Goal: Task Accomplishment & Management: Use online tool/utility

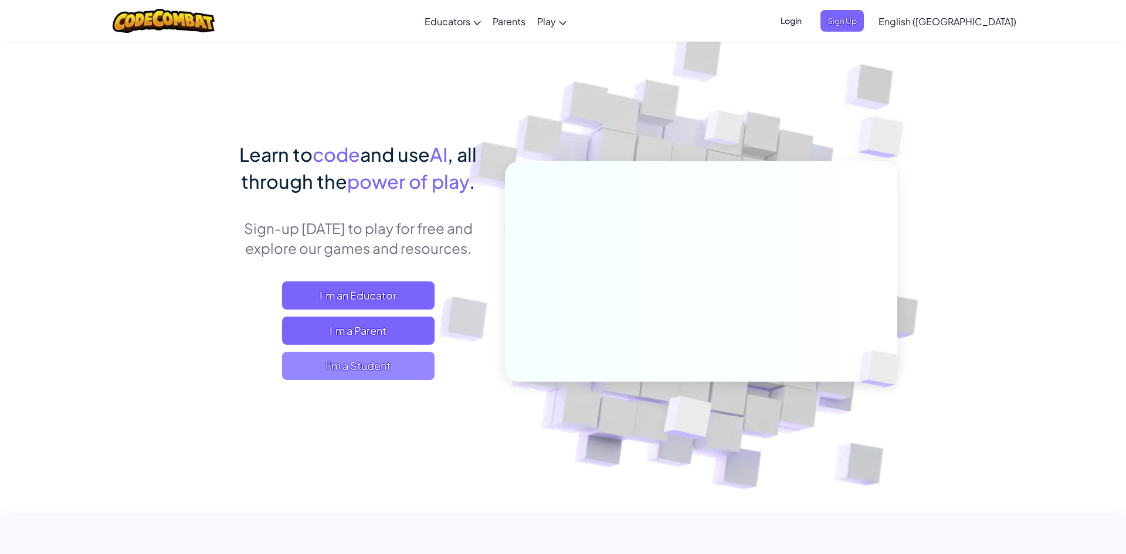
click at [389, 369] on span "I'm a Student" at bounding box center [358, 366] width 152 height 28
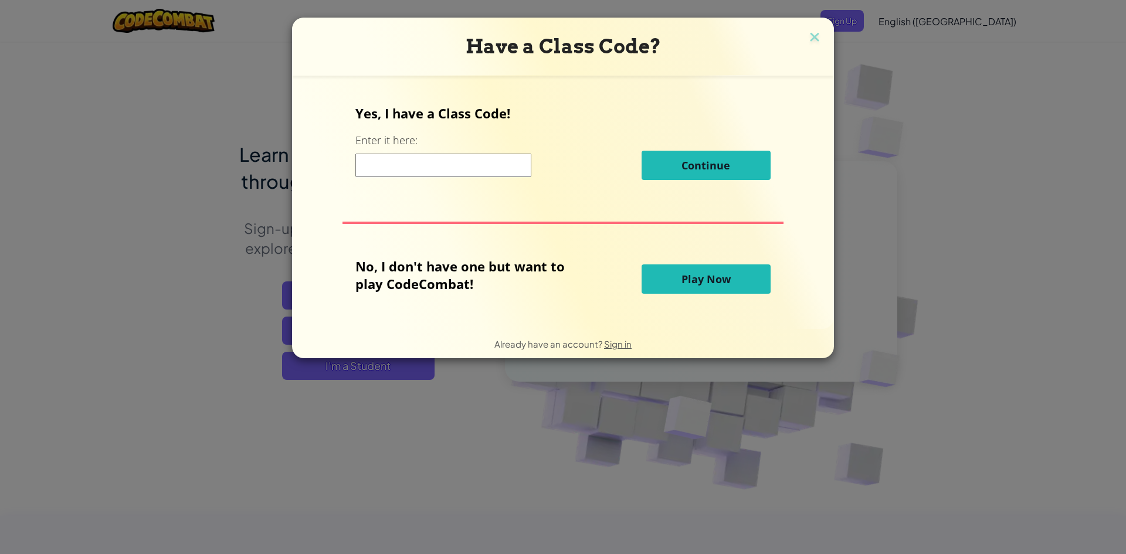
click at [463, 170] on input at bounding box center [443, 165] width 176 height 23
click at [706, 272] on span "Play Now" at bounding box center [705, 279] width 49 height 14
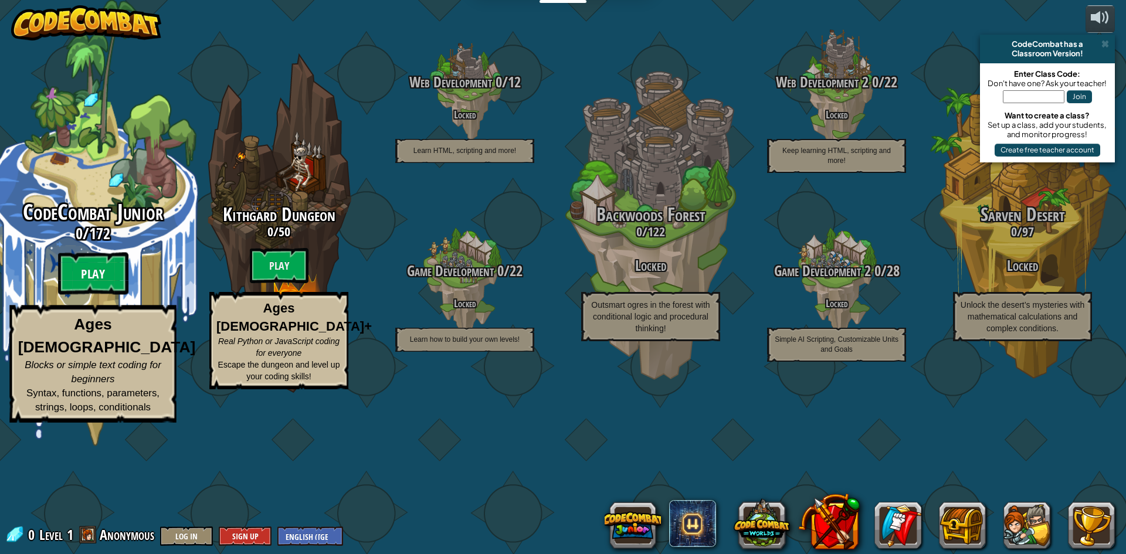
click at [108, 295] on btn "Play" at bounding box center [93, 274] width 70 height 42
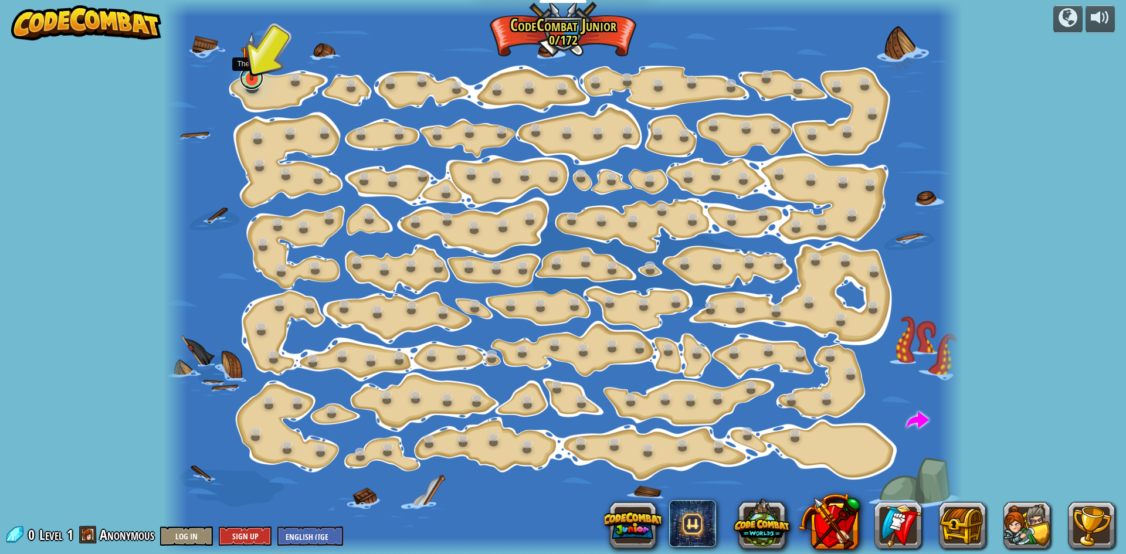
click at [243, 82] on link at bounding box center [251, 77] width 23 height 23
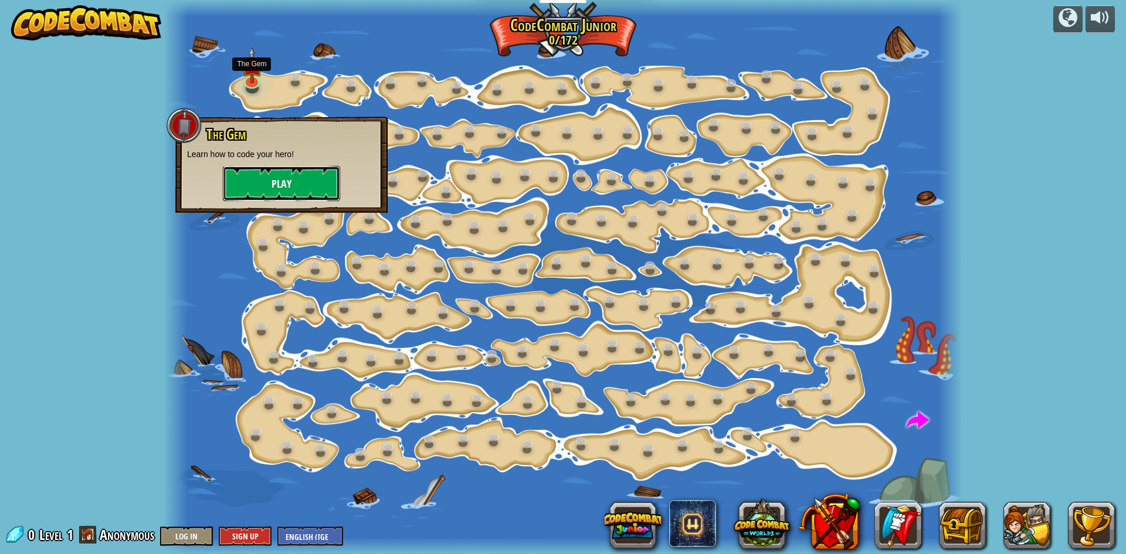
click at [298, 184] on button "Play" at bounding box center [281, 183] width 117 height 35
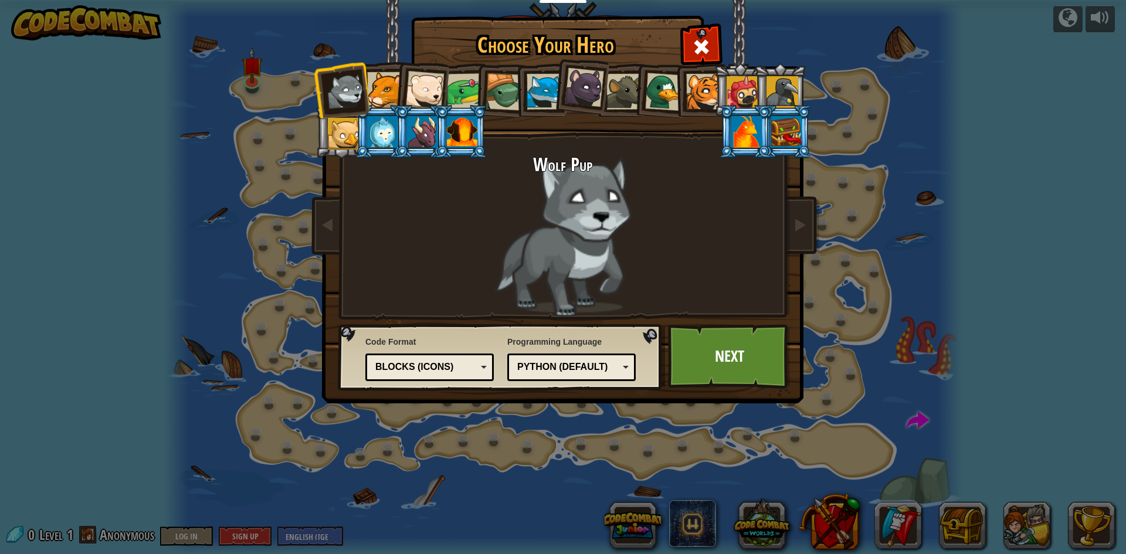
click at [345, 138] on div at bounding box center [344, 134] width 32 height 32
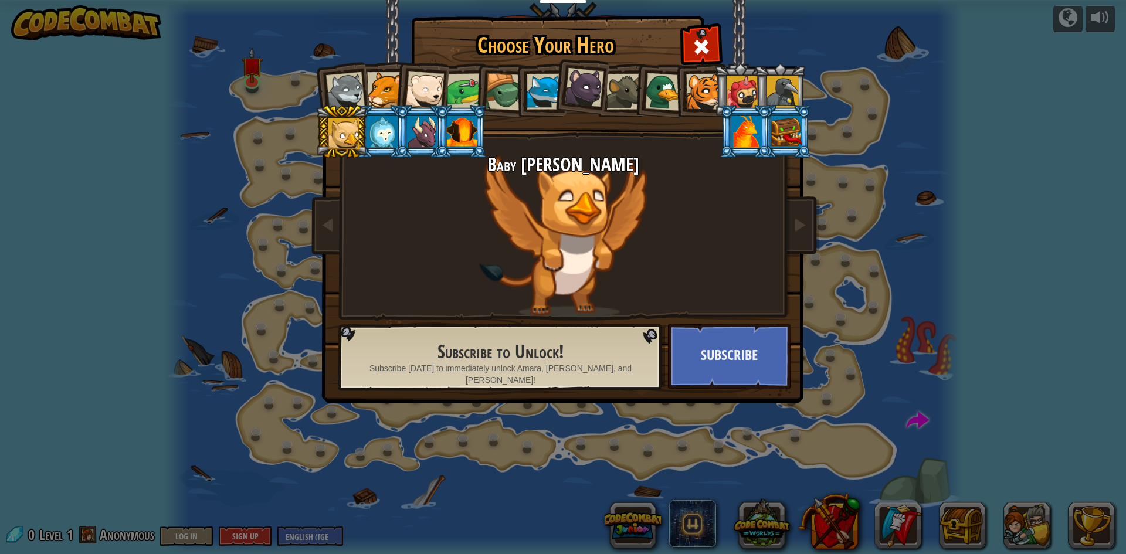
click at [373, 140] on div at bounding box center [382, 132] width 30 height 32
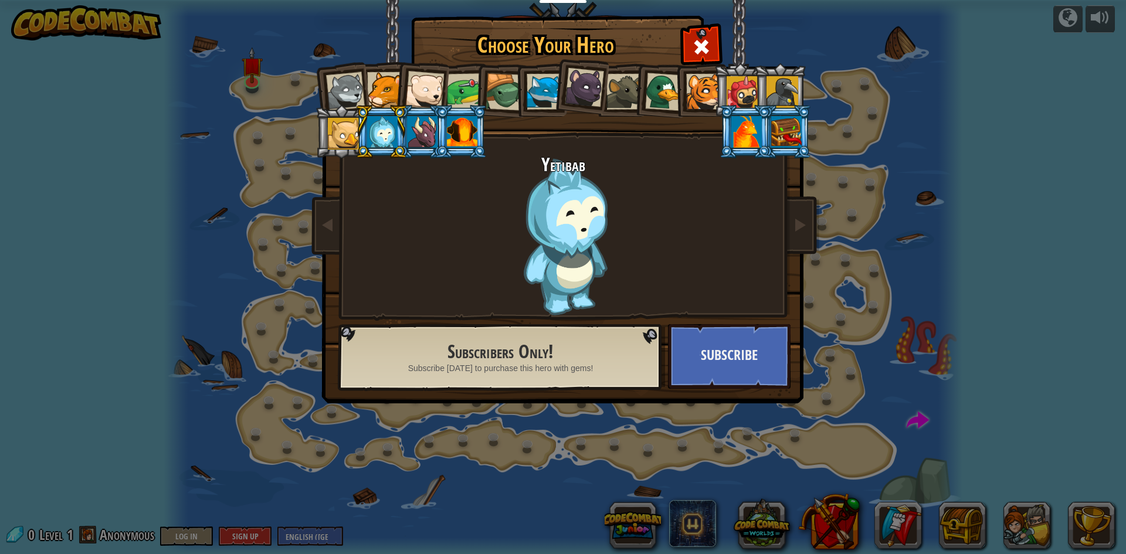
click at [690, 104] on div at bounding box center [704, 92] width 36 height 36
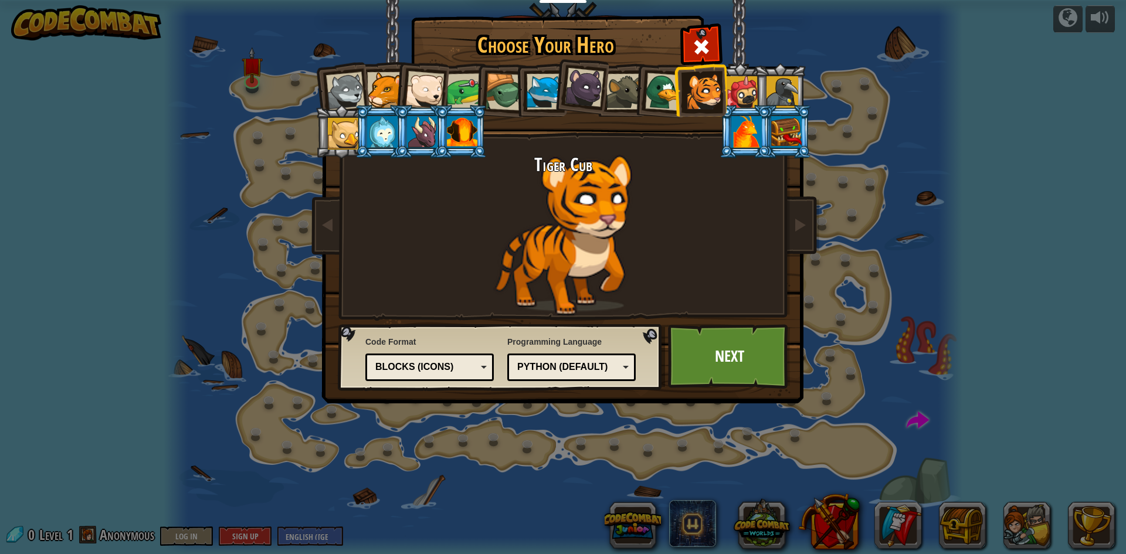
click at [667, 105] on div at bounding box center [664, 92] width 38 height 38
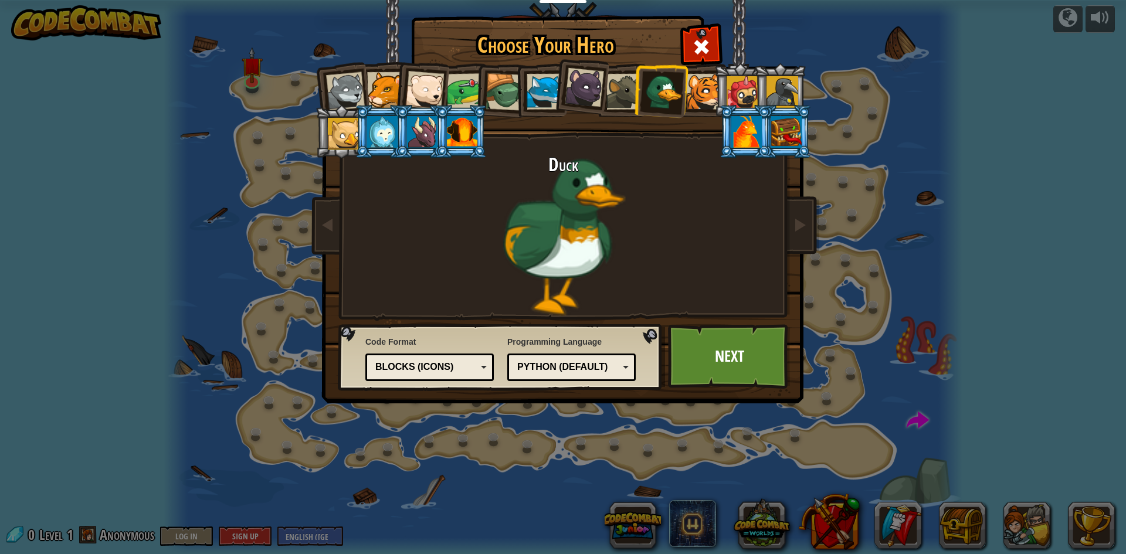
click at [605, 98] on li at bounding box center [580, 85] width 58 height 59
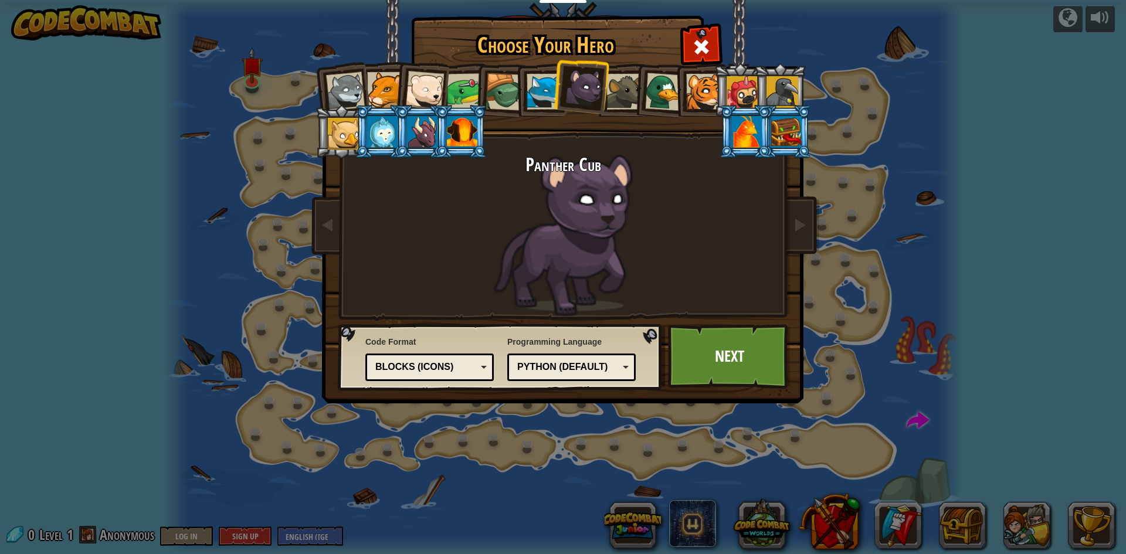
click at [630, 101] on div at bounding box center [624, 92] width 36 height 36
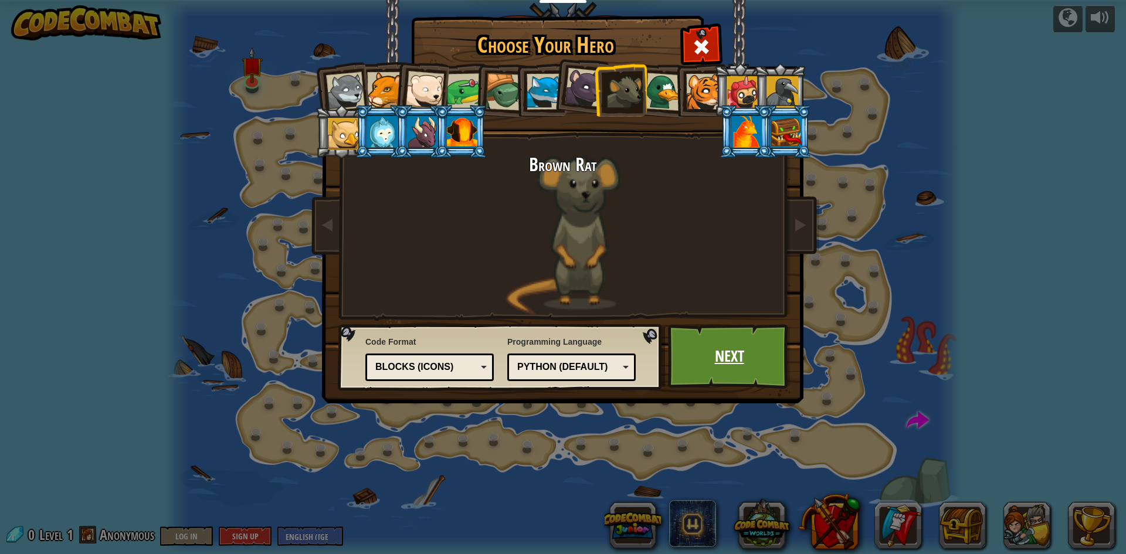
click at [748, 350] on link "Next" at bounding box center [729, 356] width 123 height 65
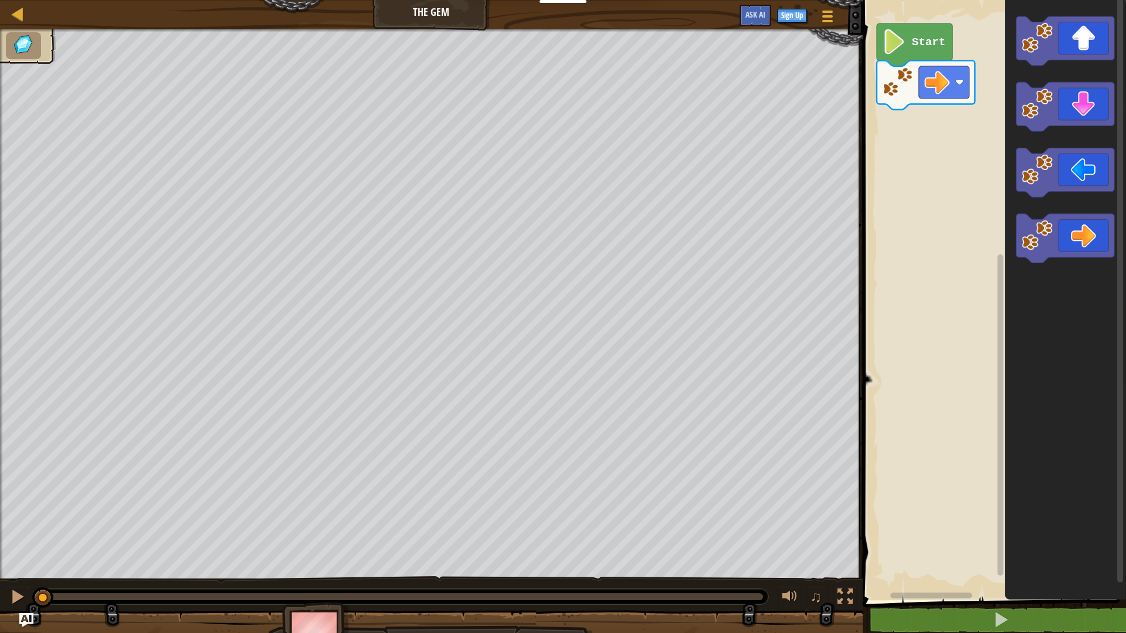
click at [931, 45] on text "Start" at bounding box center [928, 42] width 33 height 13
click at [924, 28] on icon "Blockly Workspace" at bounding box center [915, 44] width 76 height 43
click at [900, 48] on image "Blockly Workspace" at bounding box center [894, 41] width 24 height 25
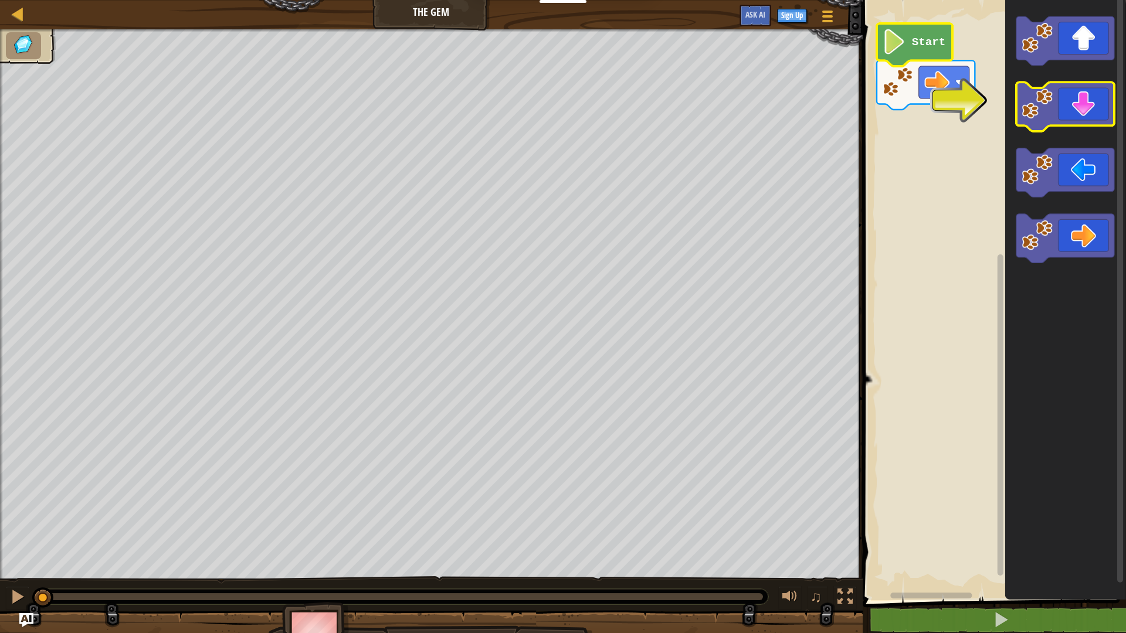
click at [1093, 116] on icon "Blockly Workspace" at bounding box center [1065, 107] width 98 height 49
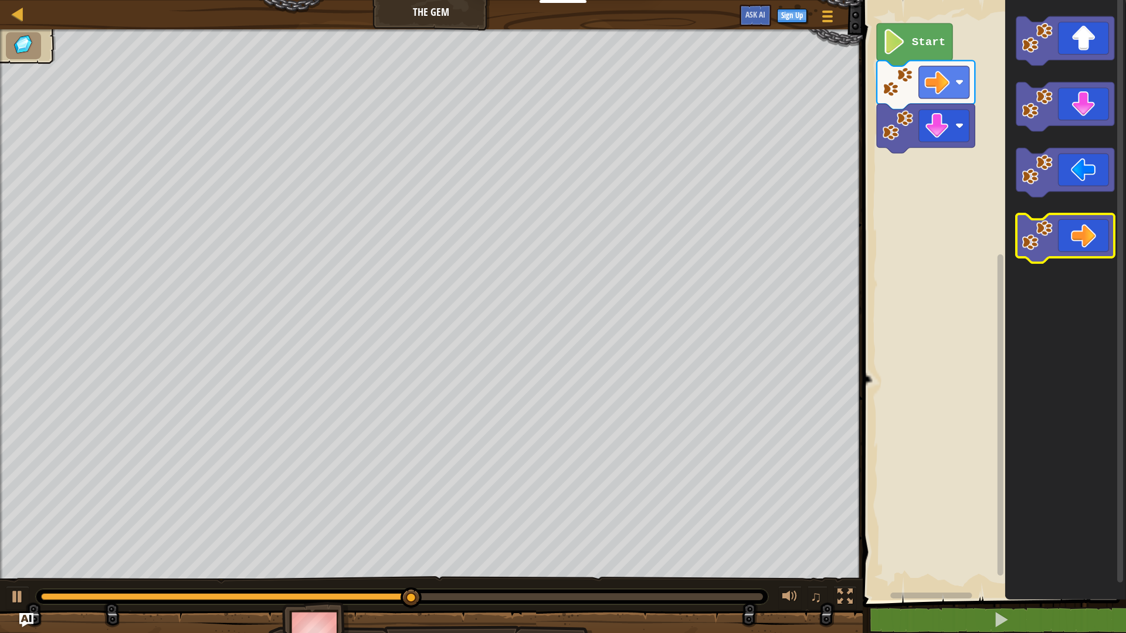
click at [1081, 249] on icon "Blockly Workspace" at bounding box center [1065, 238] width 98 height 49
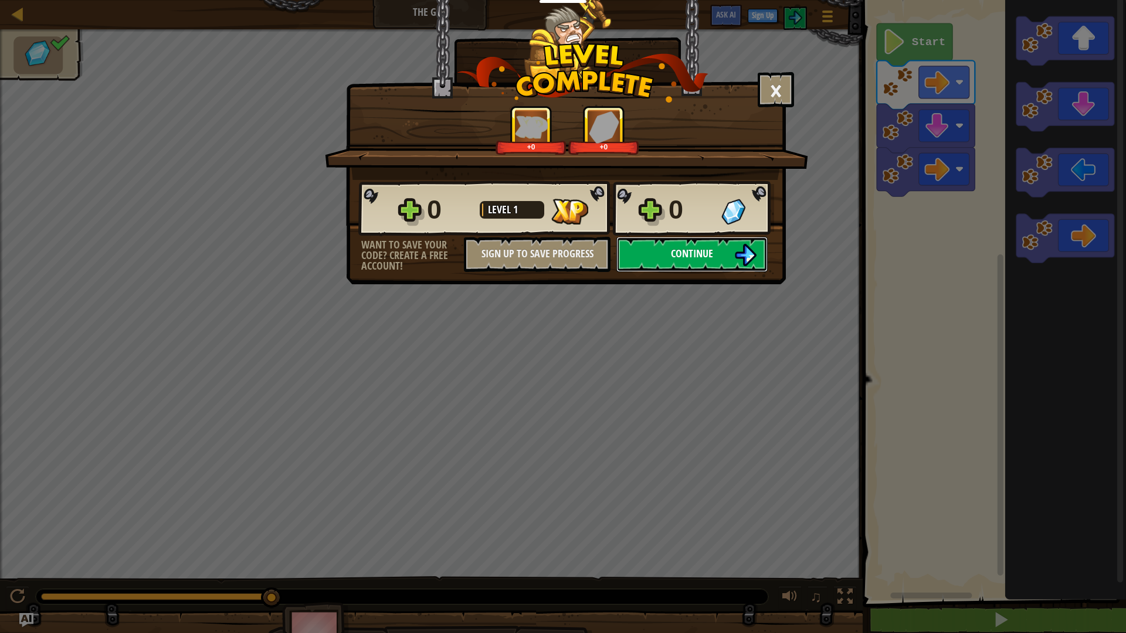
click at [721, 254] on button "Continue" at bounding box center [691, 254] width 151 height 35
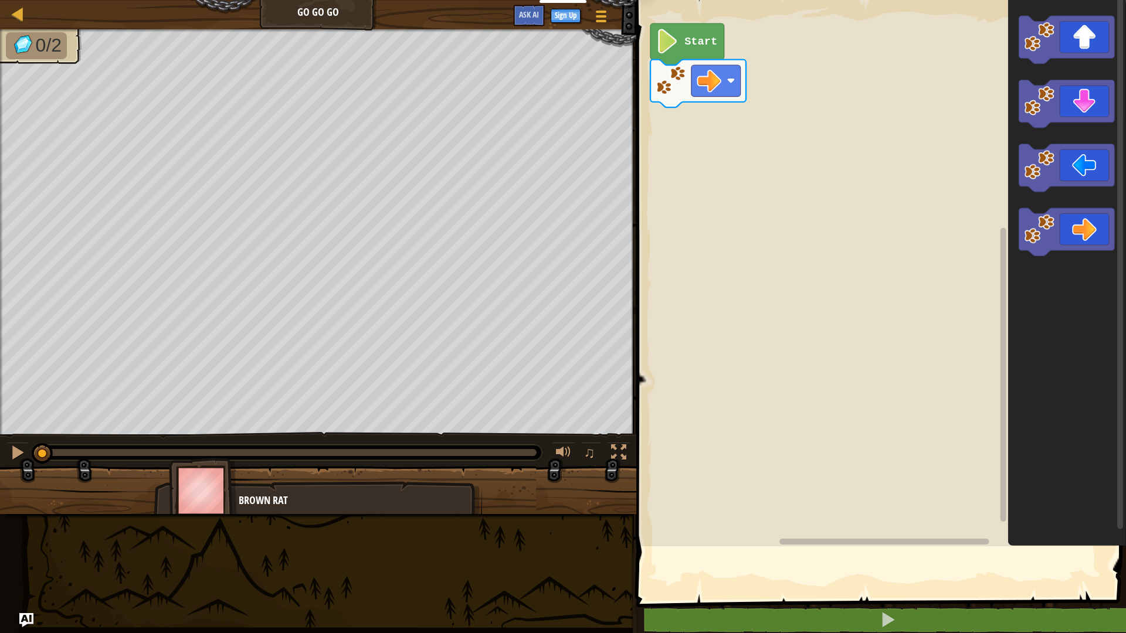
click at [660, 303] on div "Educators Create Free Account School & District Solutions Teacher Toolkit Previ…" at bounding box center [563, 316] width 1126 height 633
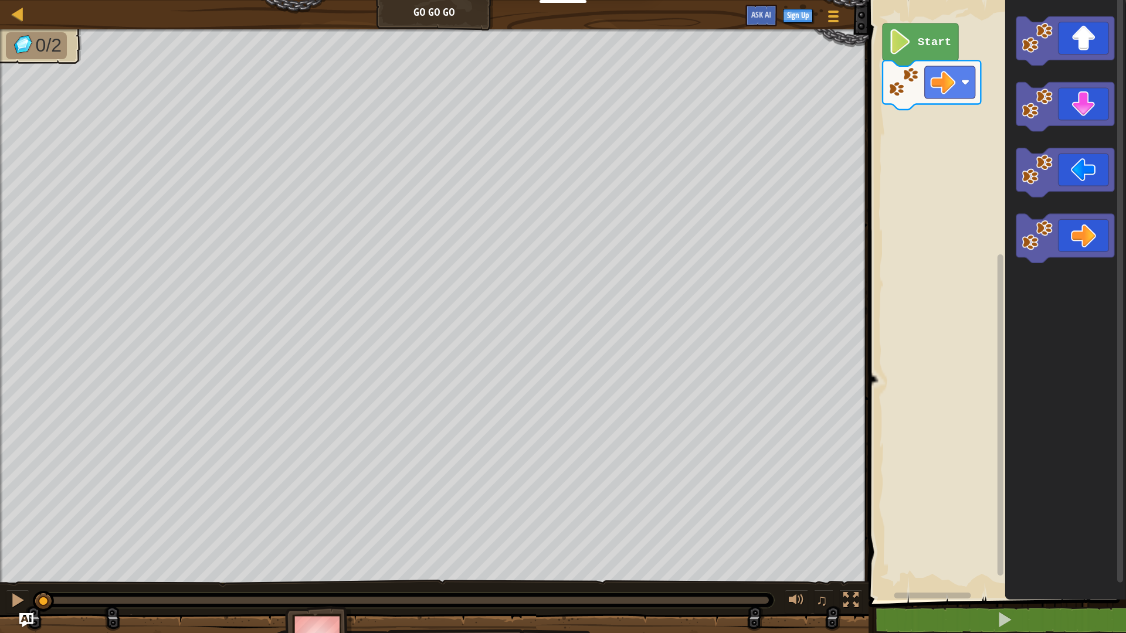
click at [1096, 246] on icon "Blockly Workspace" at bounding box center [1065, 238] width 98 height 49
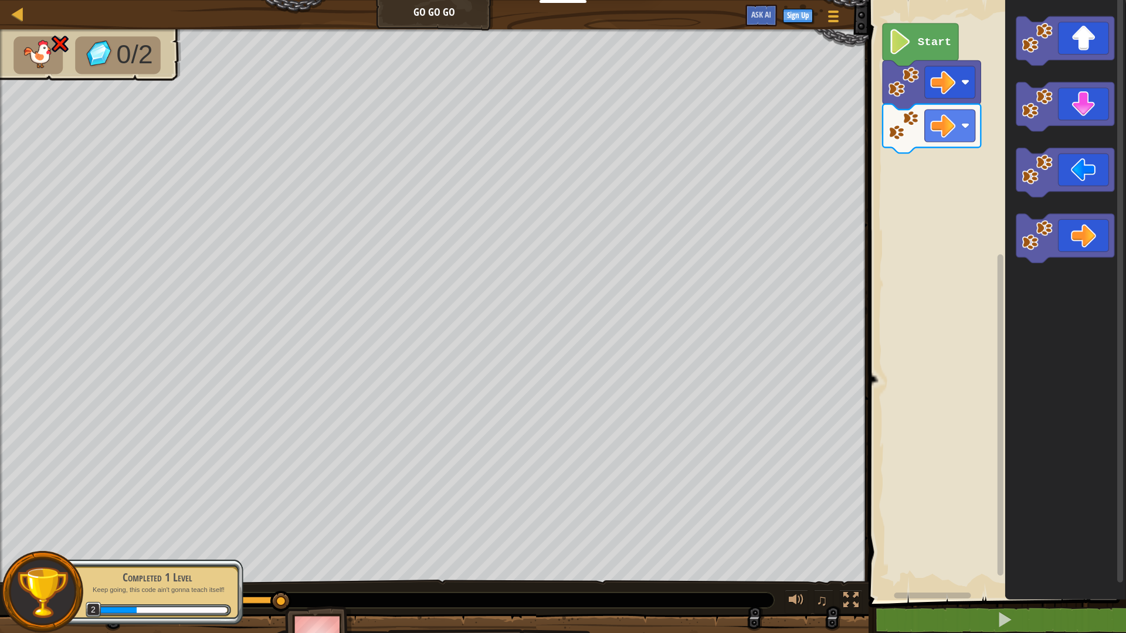
click at [941, 36] on text "Start" at bounding box center [934, 42] width 33 height 13
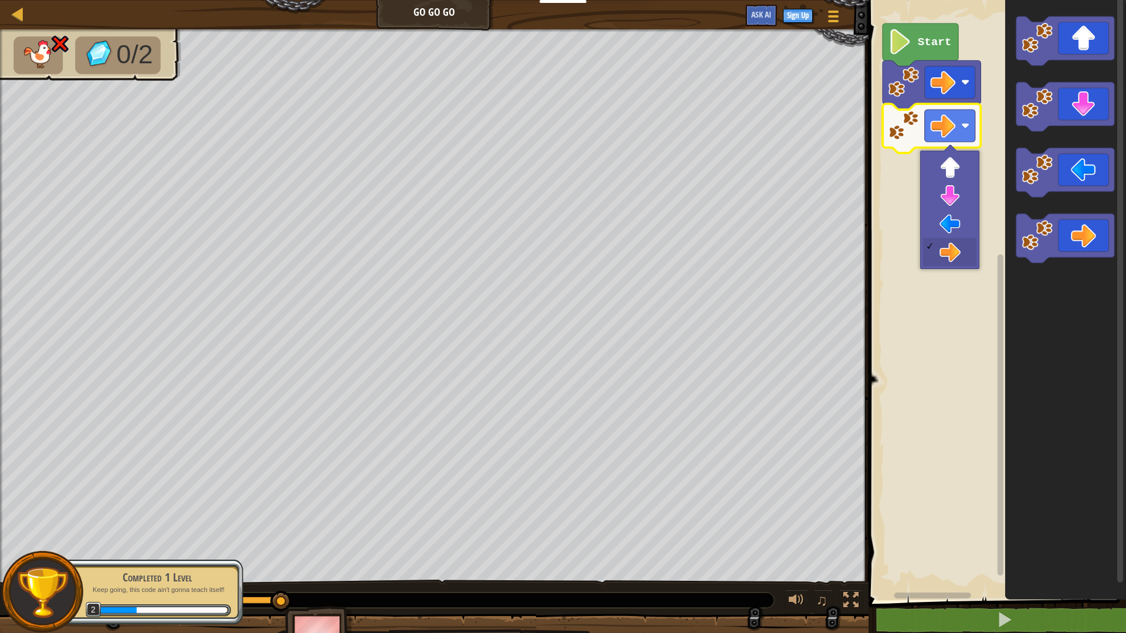
click at [944, 123] on image "Blockly Workspace" at bounding box center [942, 125] width 25 height 25
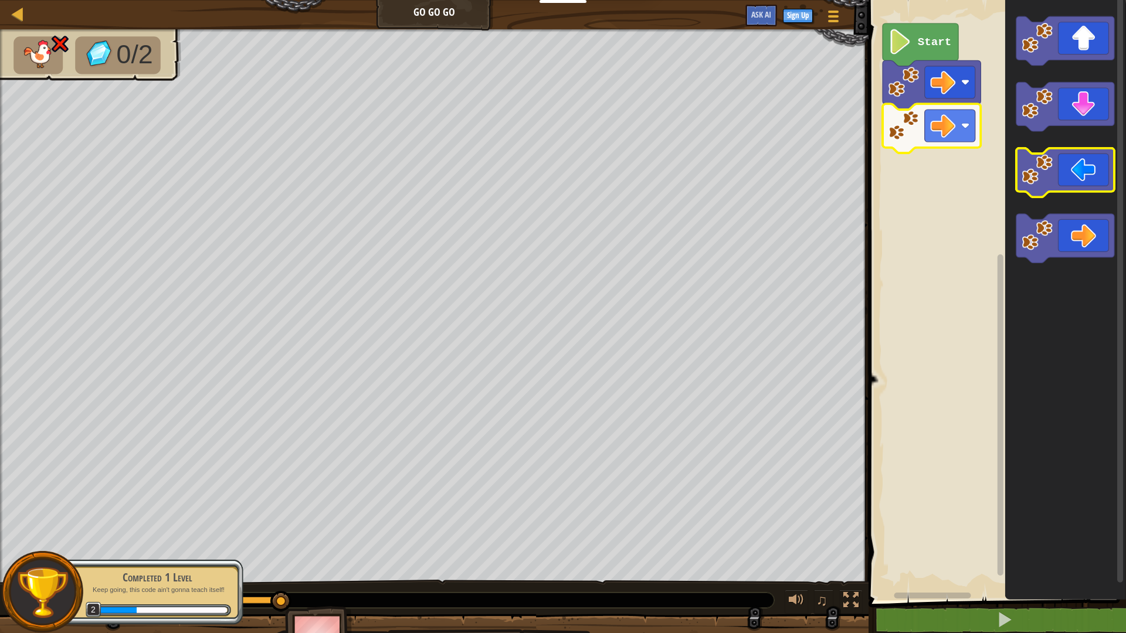
click at [1081, 184] on icon "Blockly Workspace" at bounding box center [1065, 172] width 98 height 49
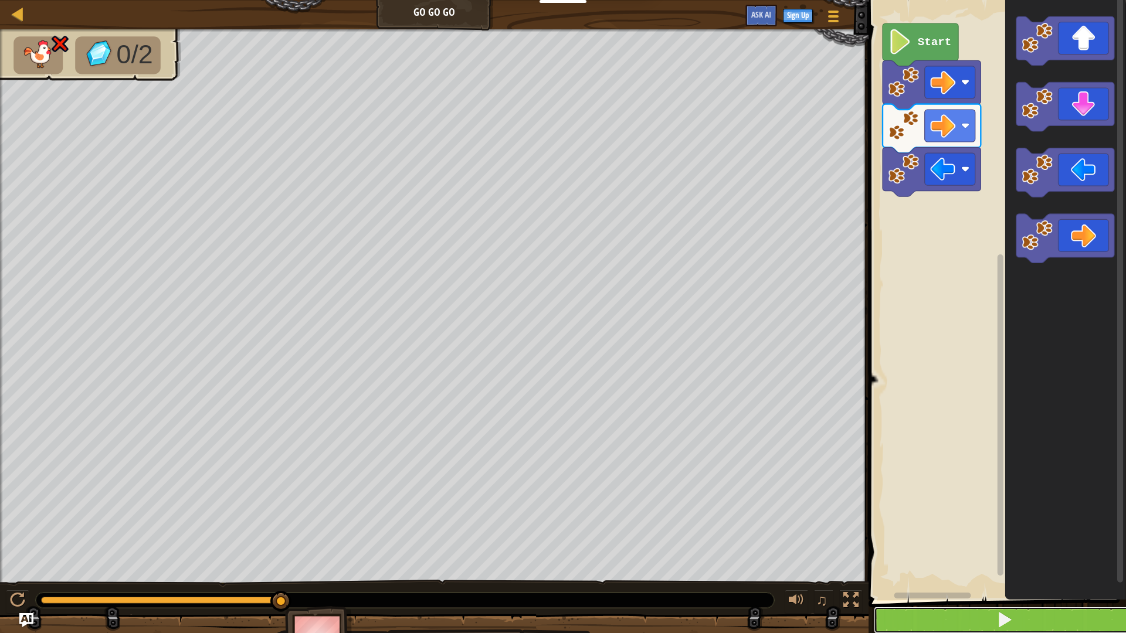
click at [920, 554] on button at bounding box center [1004, 620] width 261 height 27
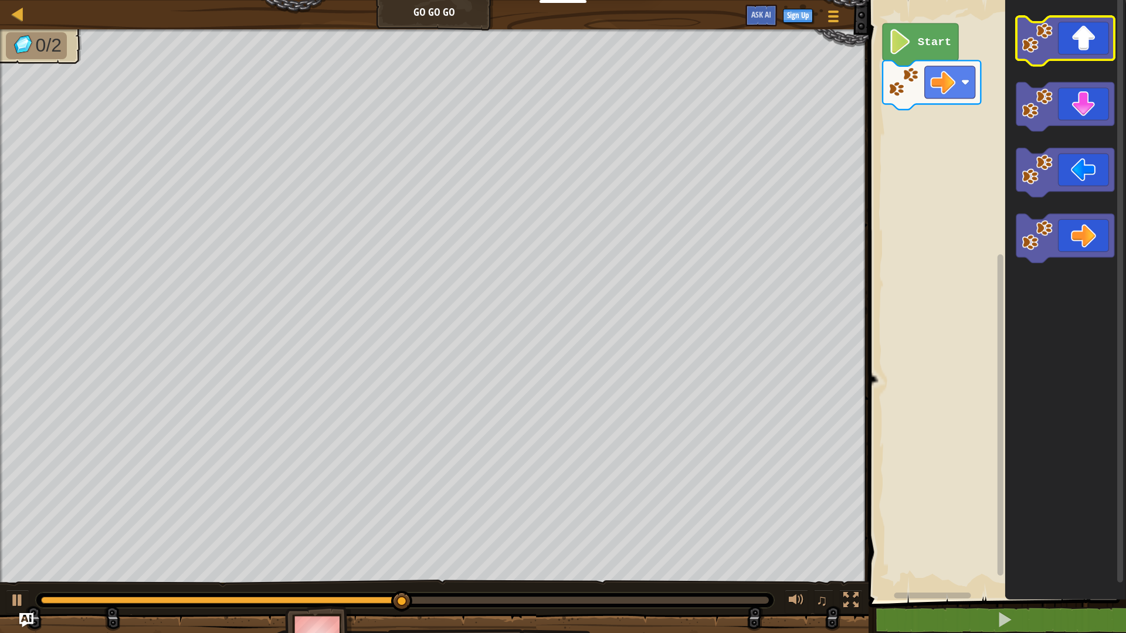
click at [1071, 54] on icon "Blockly Workspace" at bounding box center [1065, 40] width 98 height 49
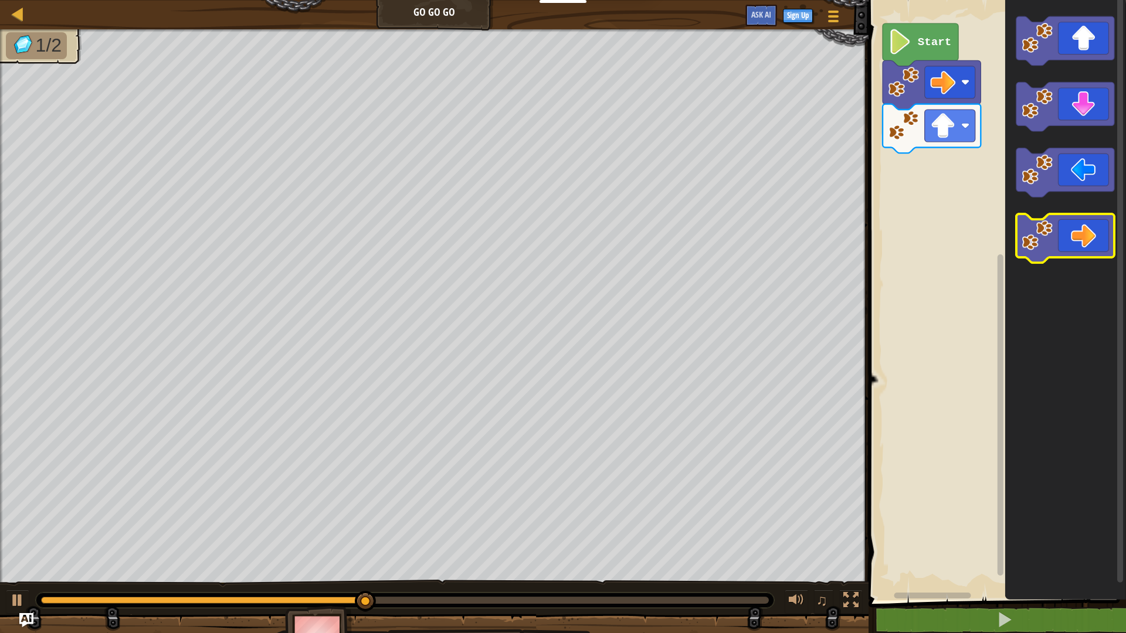
click at [1087, 233] on icon "Blockly Workspace" at bounding box center [1065, 238] width 98 height 49
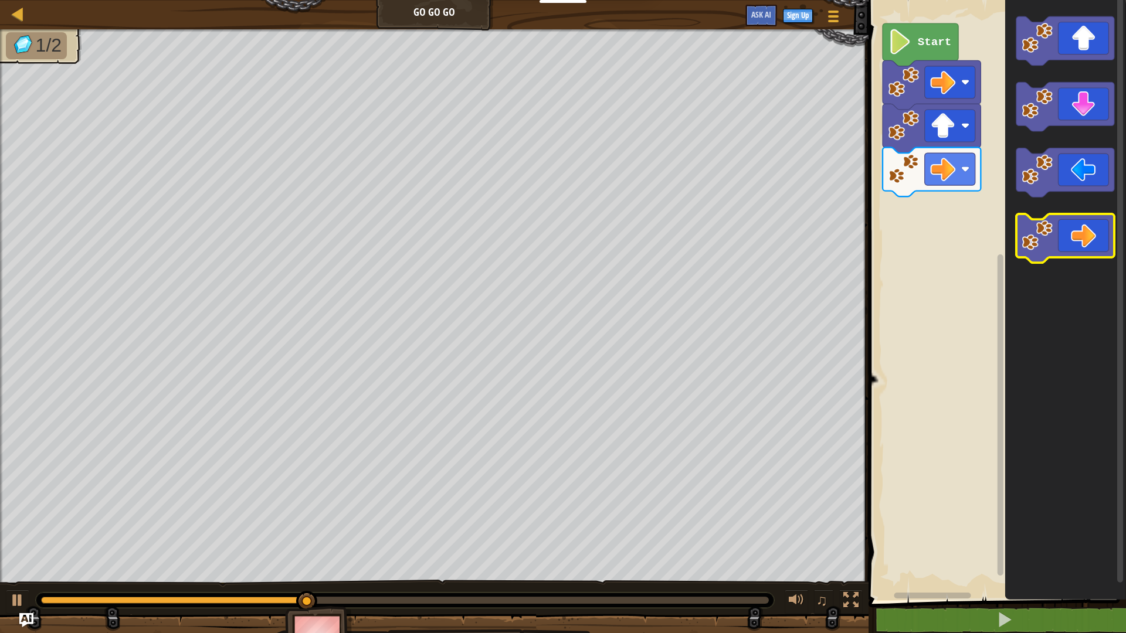
click at [1089, 236] on icon "Blockly Workspace" at bounding box center [1065, 238] width 98 height 49
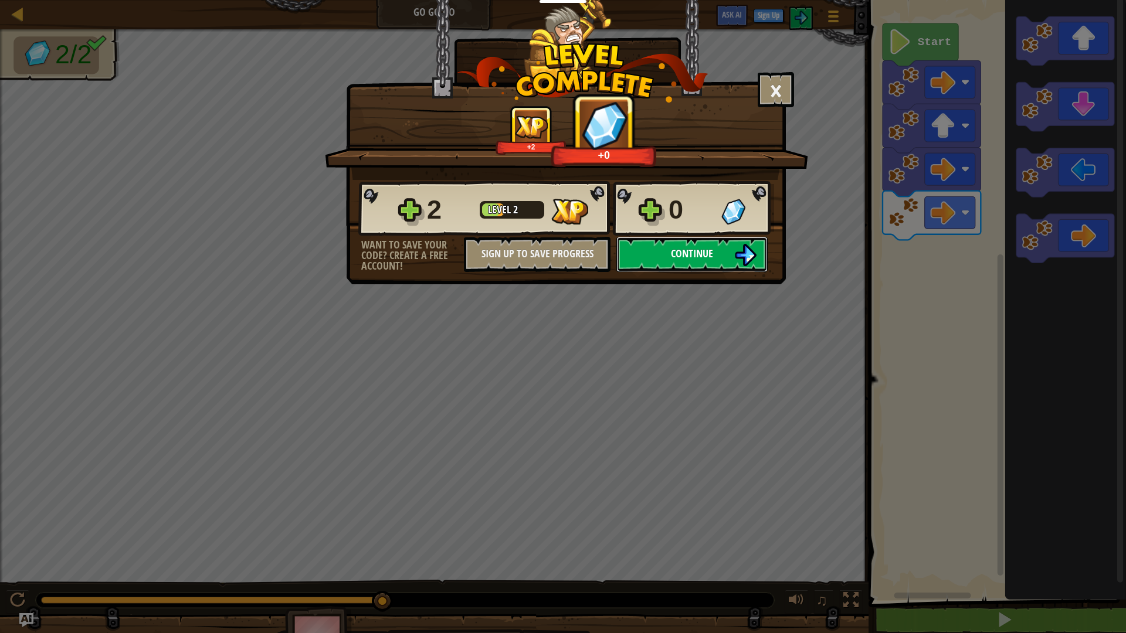
click at [657, 253] on button "Continue" at bounding box center [691, 254] width 151 height 35
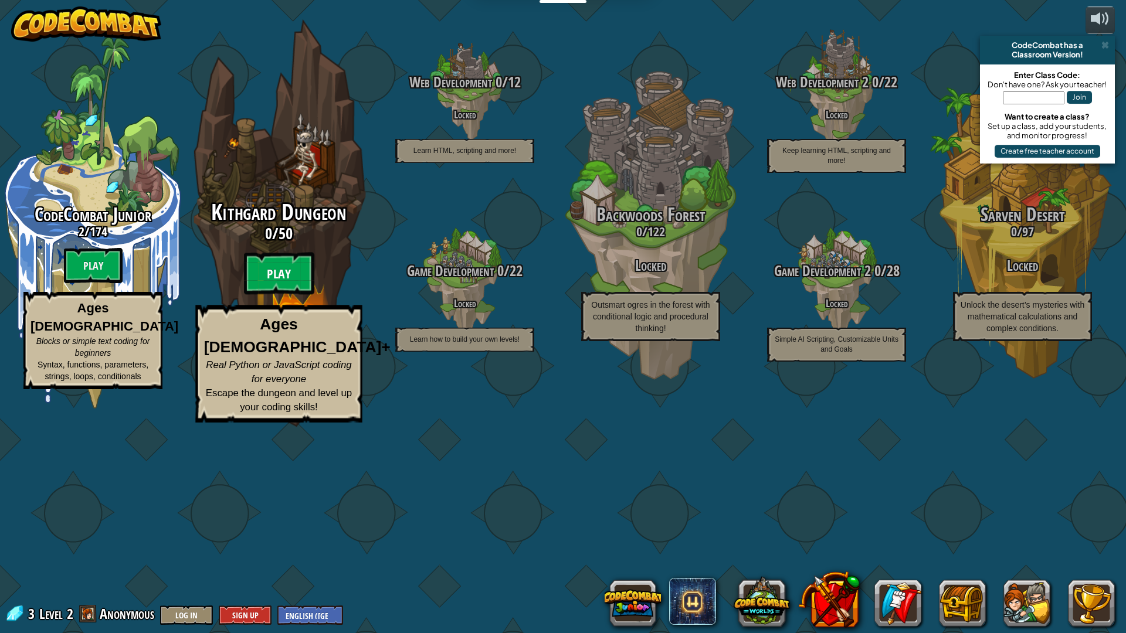
click at [252, 295] on btn "Play" at bounding box center [279, 274] width 70 height 42
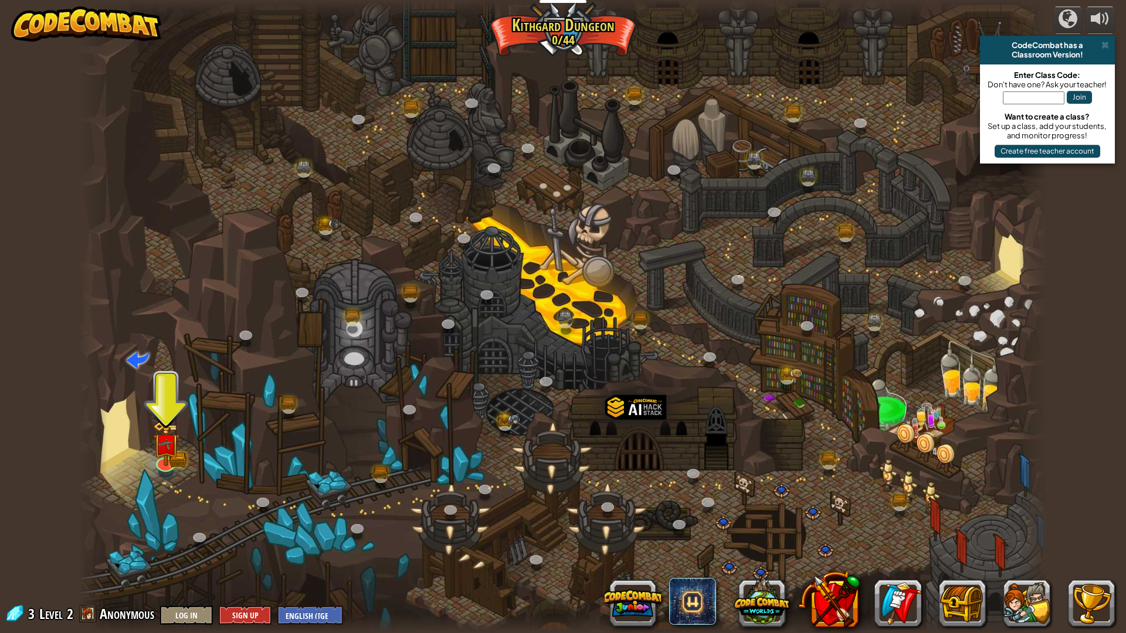
drag, startPoint x: 463, startPoint y: 492, endPoint x: 541, endPoint y: 324, distance: 185.5
click at [154, 460] on img at bounding box center [165, 433] width 27 height 59
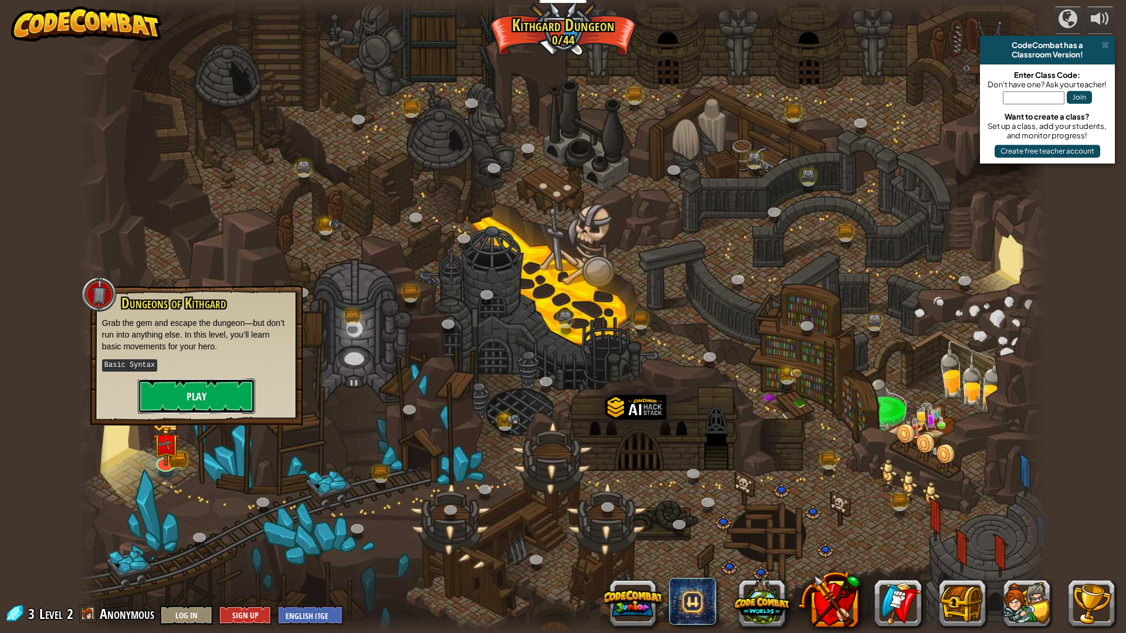
click at [213, 388] on button "Play" at bounding box center [196, 396] width 117 height 35
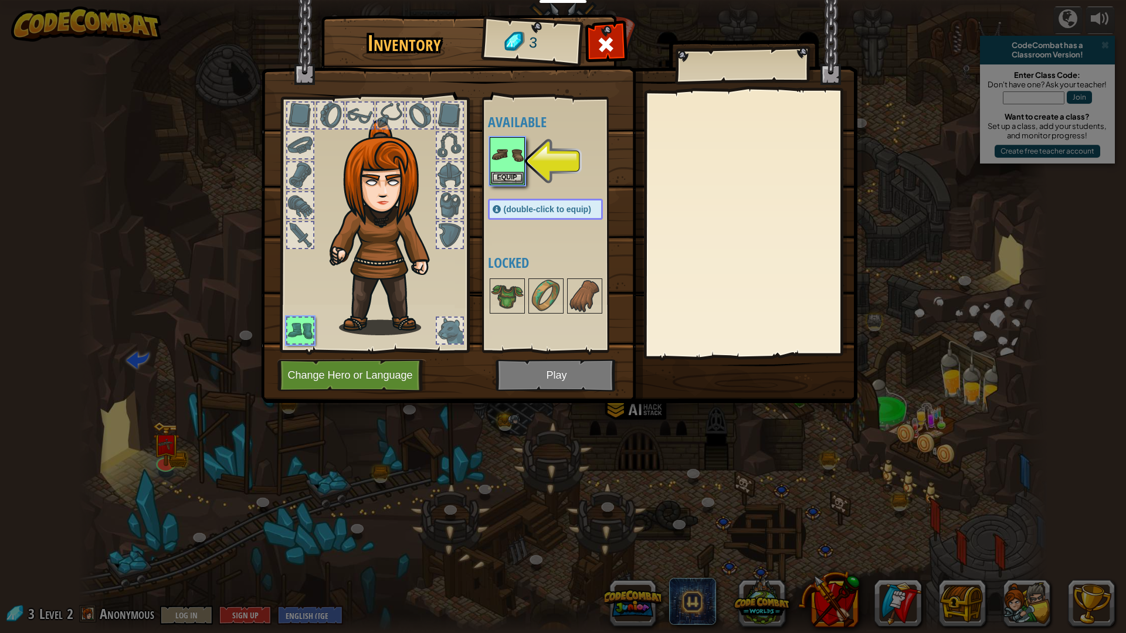
drag, startPoint x: 510, startPoint y: 342, endPoint x: 541, endPoint y: 373, distance: 44.0
click at [541, 373] on div "Inventory 3 Available Equip (double-click to equip) Locked Equip Unequip Subscr…" at bounding box center [563, 211] width 596 height 387
click at [510, 150] on img at bounding box center [507, 154] width 33 height 33
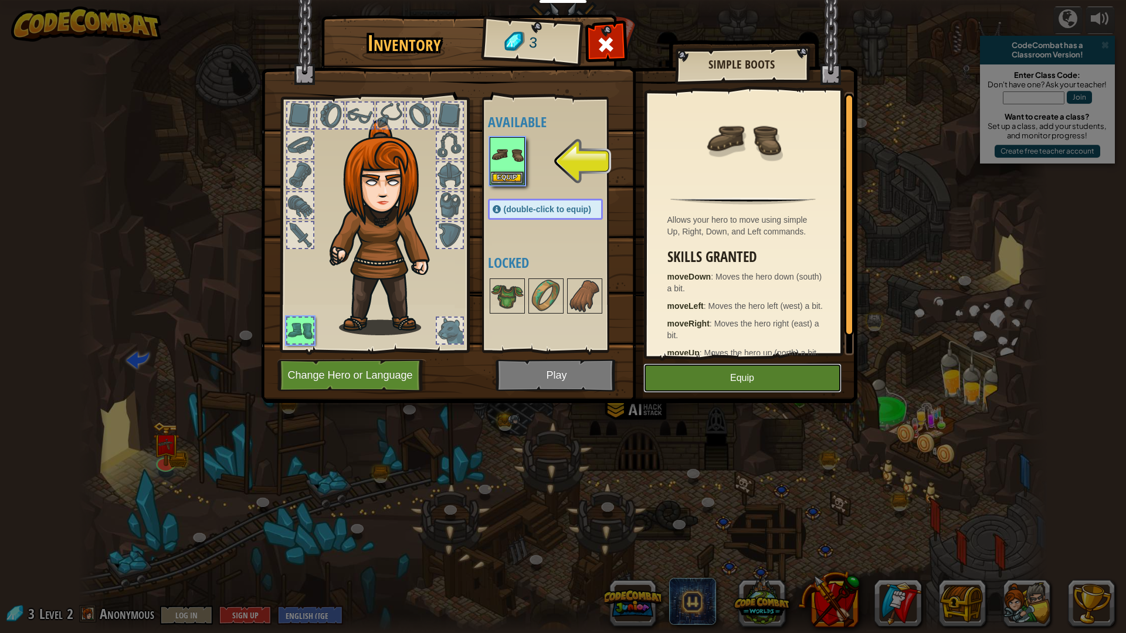
click at [748, 369] on button "Equip" at bounding box center [742, 378] width 198 height 29
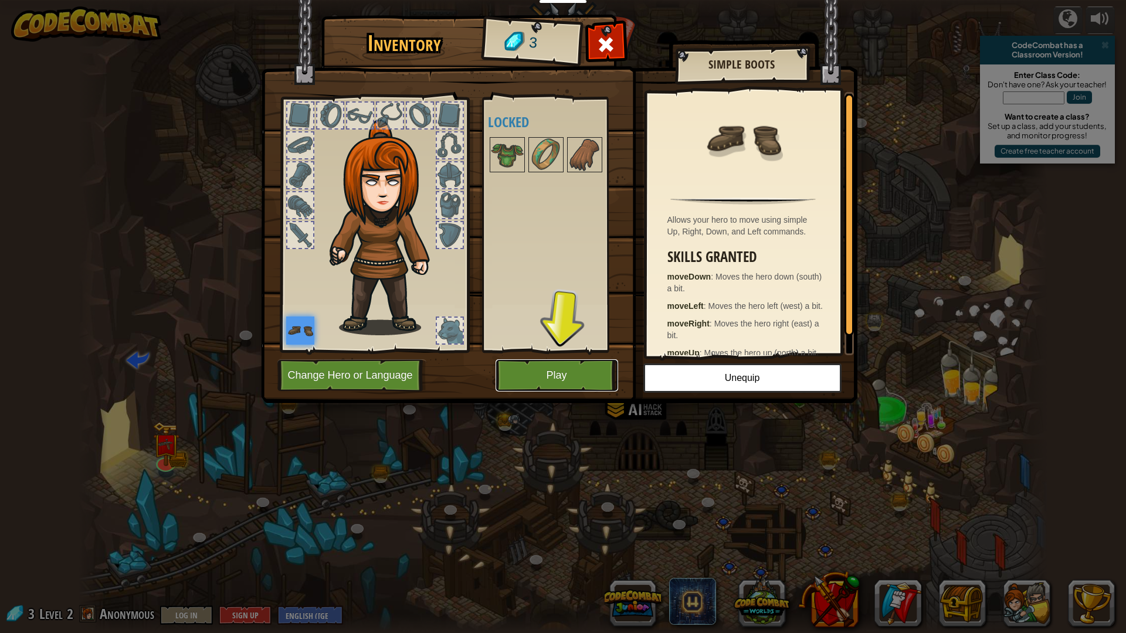
click at [544, 375] on button "Play" at bounding box center [557, 375] width 123 height 32
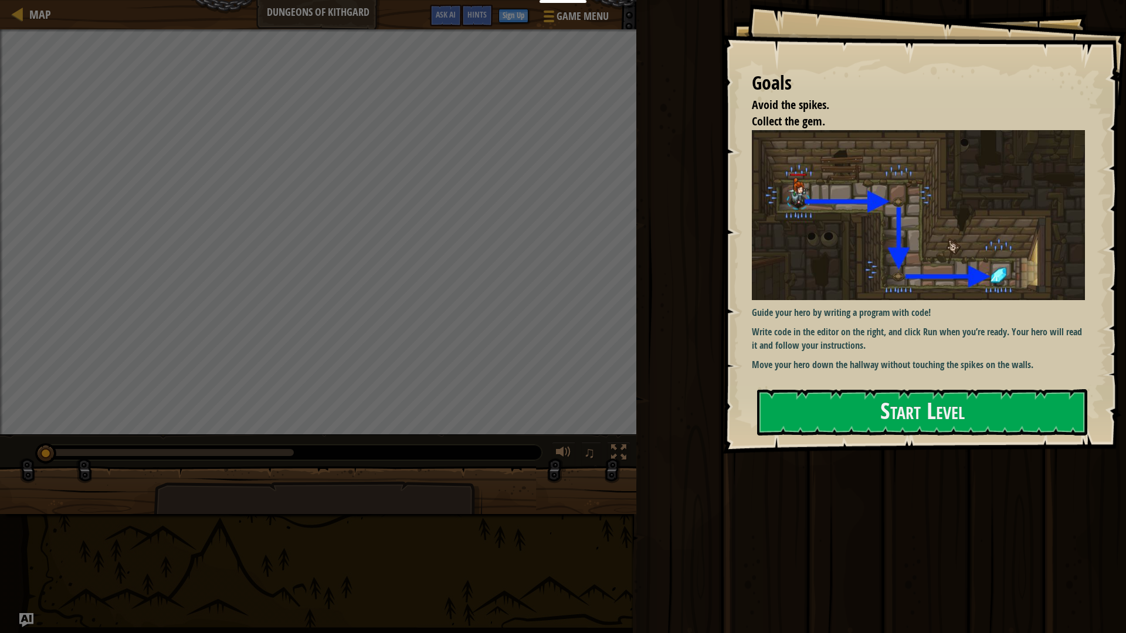
click at [819, 274] on img at bounding box center [918, 215] width 333 height 171
click at [826, 398] on button "Start Level" at bounding box center [922, 412] width 330 height 46
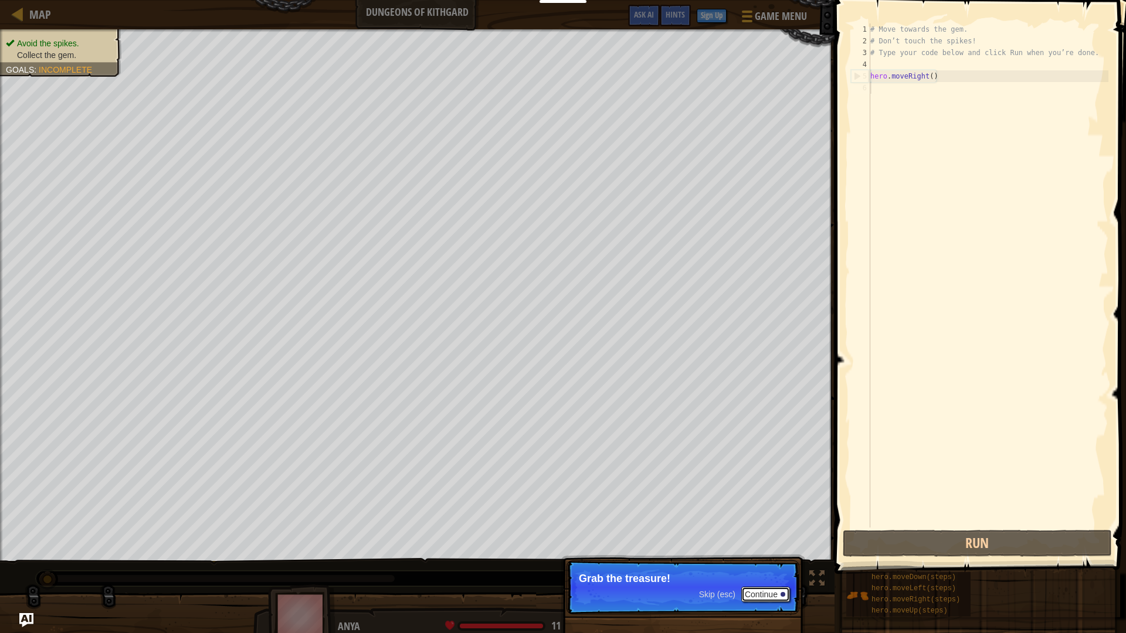
click at [769, 554] on button "Continue" at bounding box center [765, 594] width 49 height 15
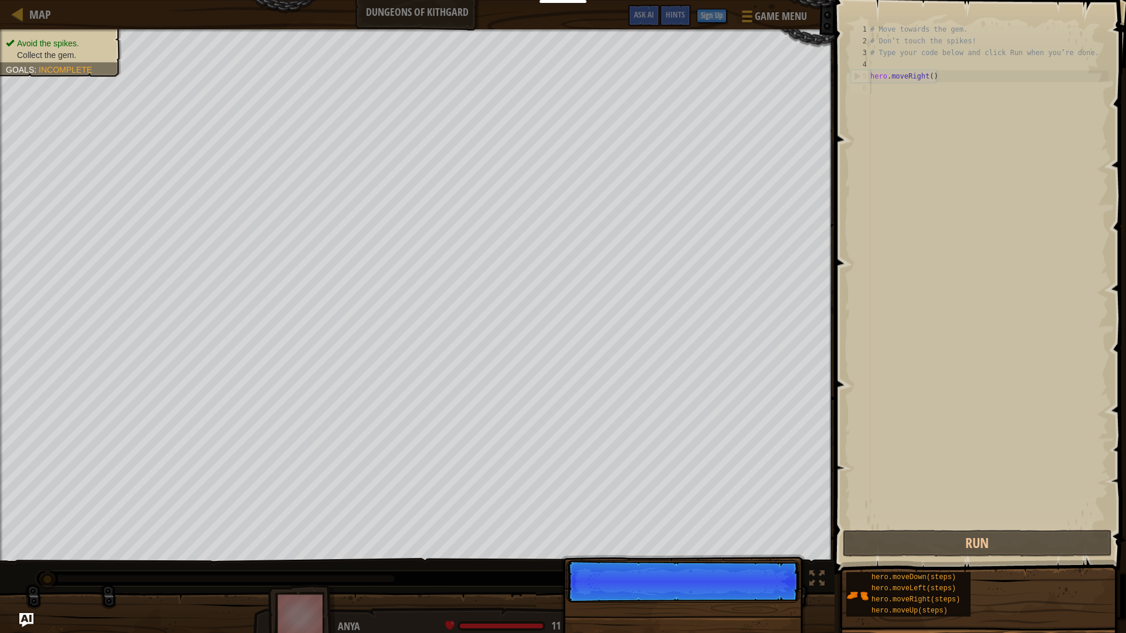
scroll to position [5, 0]
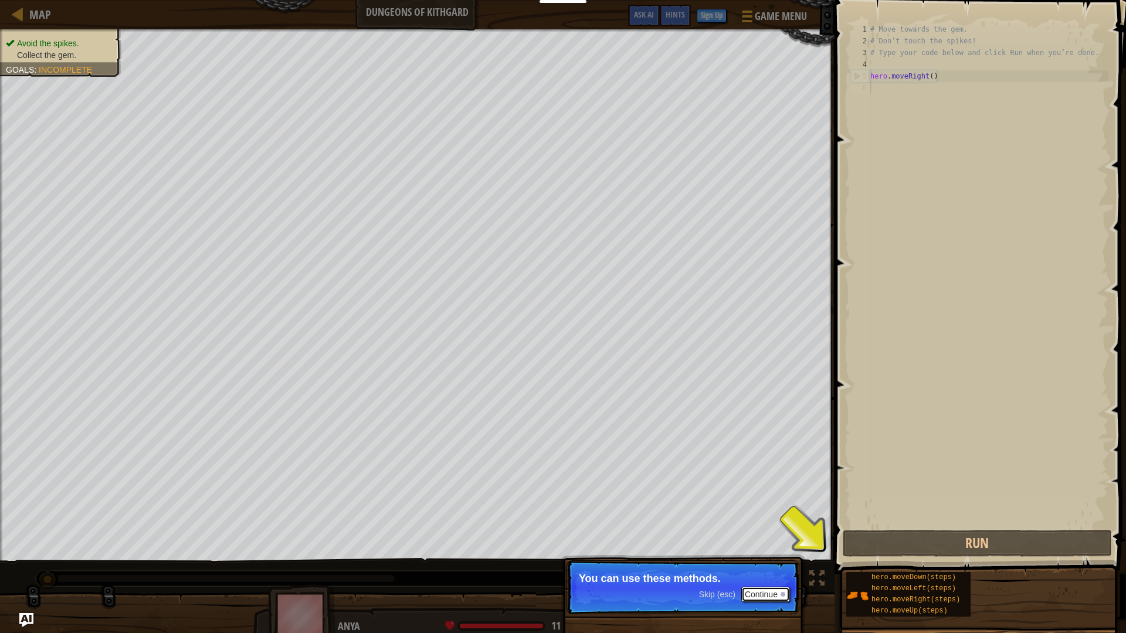
click at [765, 554] on button "Continue" at bounding box center [765, 594] width 49 height 15
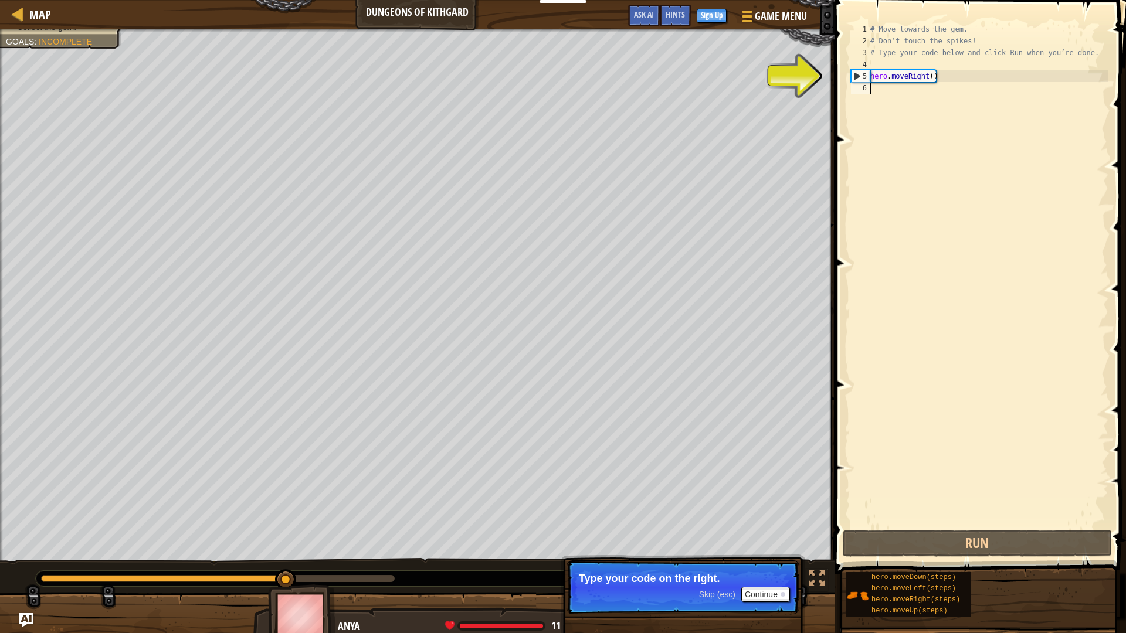
click at [888, 91] on div "# Move towards the gem. # Don’t touch the spikes! # Type your code below and cl…" at bounding box center [988, 287] width 240 height 528
click at [920, 87] on div "# Move towards the gem. # Don’t touch the spikes! # Type your code below and cl…" at bounding box center [988, 287] width 240 height 528
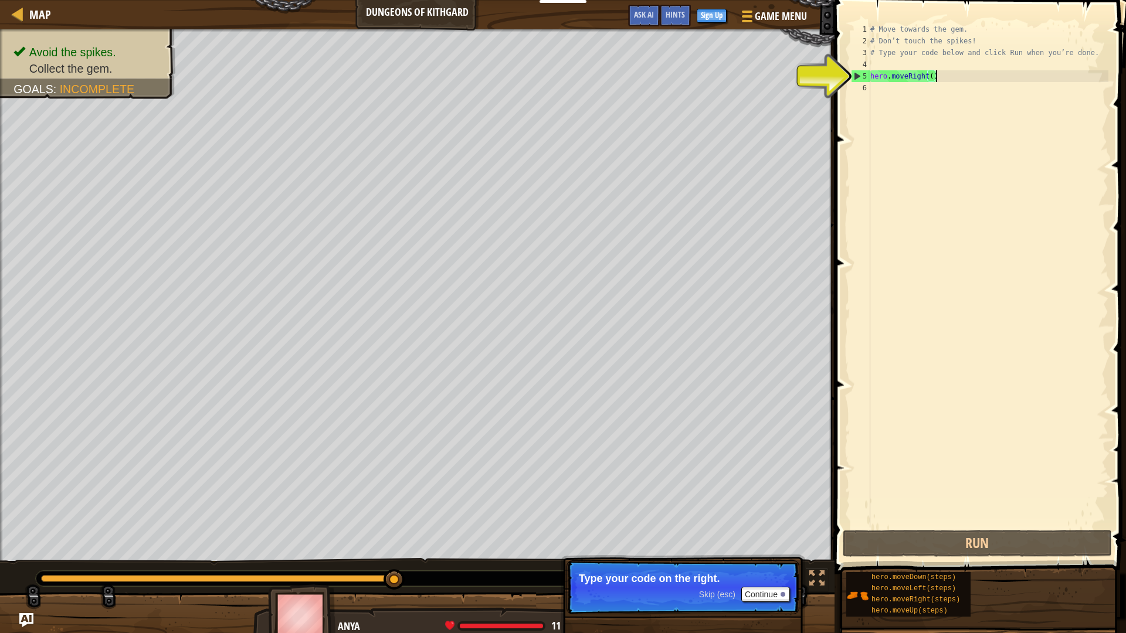
click at [949, 77] on div "# Move towards the gem. # Don’t touch the spikes! # Type your code below and cl…" at bounding box center [988, 287] width 240 height 528
type textarea "hero.moveRight()"
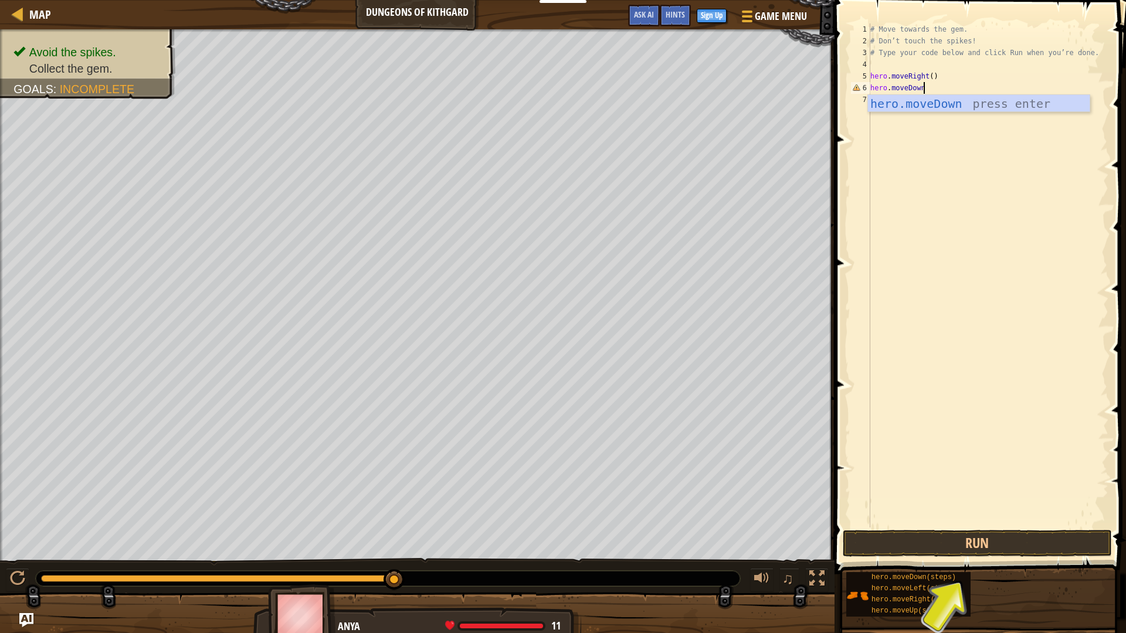
scroll to position [5, 8]
type textarea "hero.moveDown"
click at [1024, 550] on button "Run" at bounding box center [977, 543] width 269 height 27
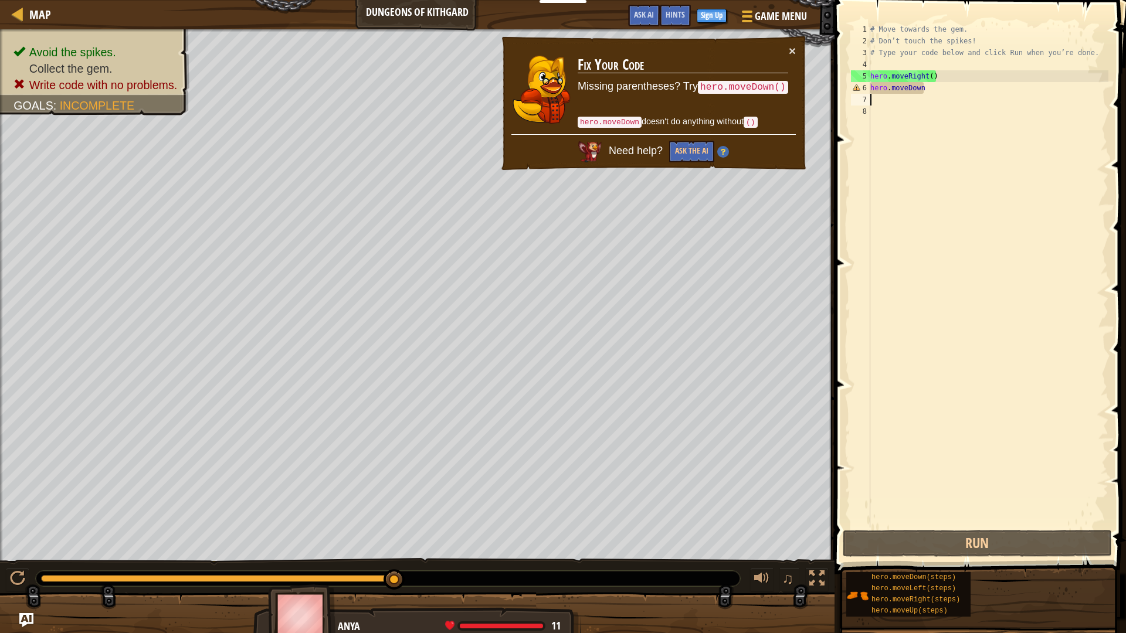
click at [930, 89] on div "# Move towards the gem. # Don’t touch the spikes! # Type your code below and cl…" at bounding box center [988, 287] width 240 height 528
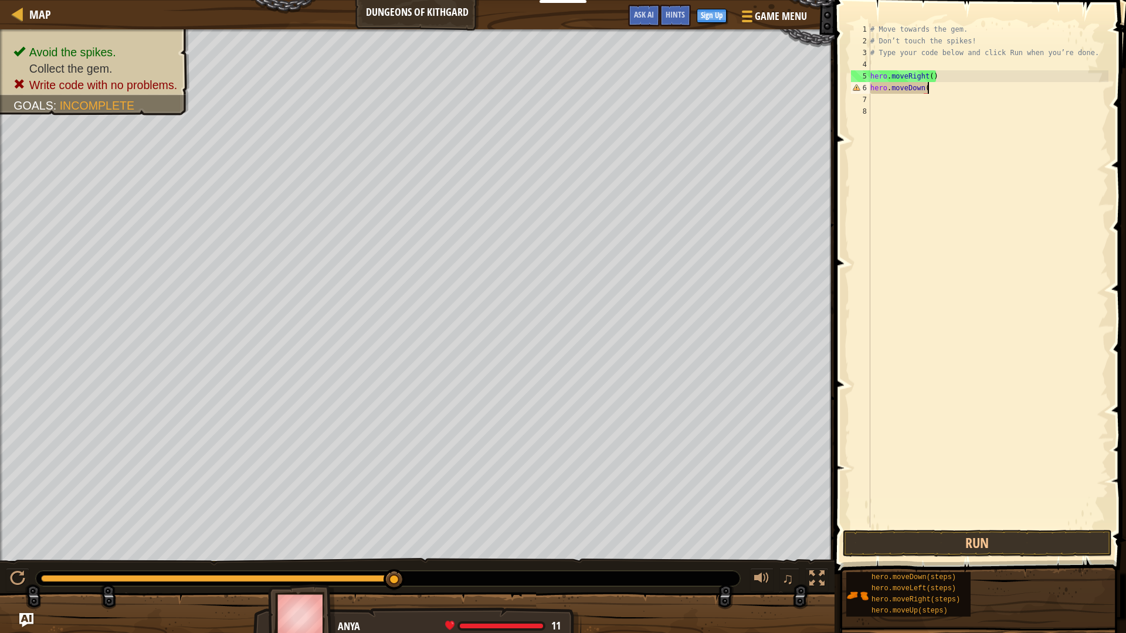
scroll to position [5, 8]
type textarea "hero.moveDown()"
click at [928, 554] on button "Run" at bounding box center [977, 543] width 269 height 27
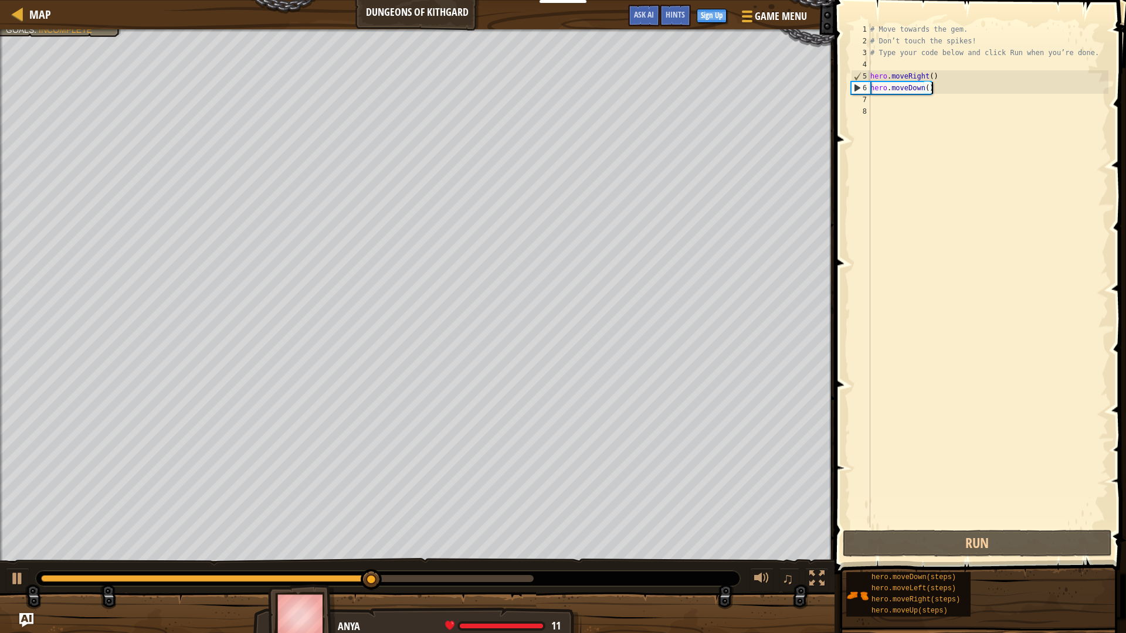
click at [904, 87] on div "# Move towards the gem. # Don’t touch the spikes! # Type your code below and cl…" at bounding box center [988, 287] width 240 height 528
click at [928, 100] on div "# Move towards the gem. # Don’t touch the spikes! # Type your code below and cl…" at bounding box center [988, 287] width 240 height 528
click at [946, 96] on div "# Move towards the gem. # Don’t touch the spikes! # Type your code below and cl…" at bounding box center [988, 287] width 240 height 528
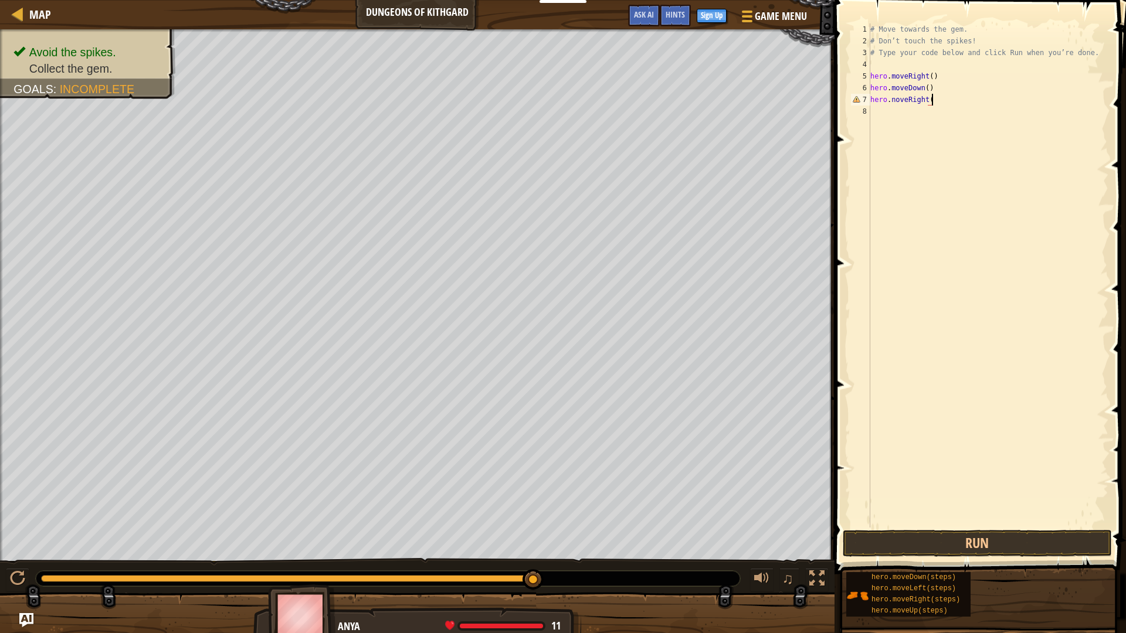
scroll to position [5, 9]
type textarea "hero.noveRight()"
click at [1036, 540] on button "Run" at bounding box center [977, 543] width 269 height 27
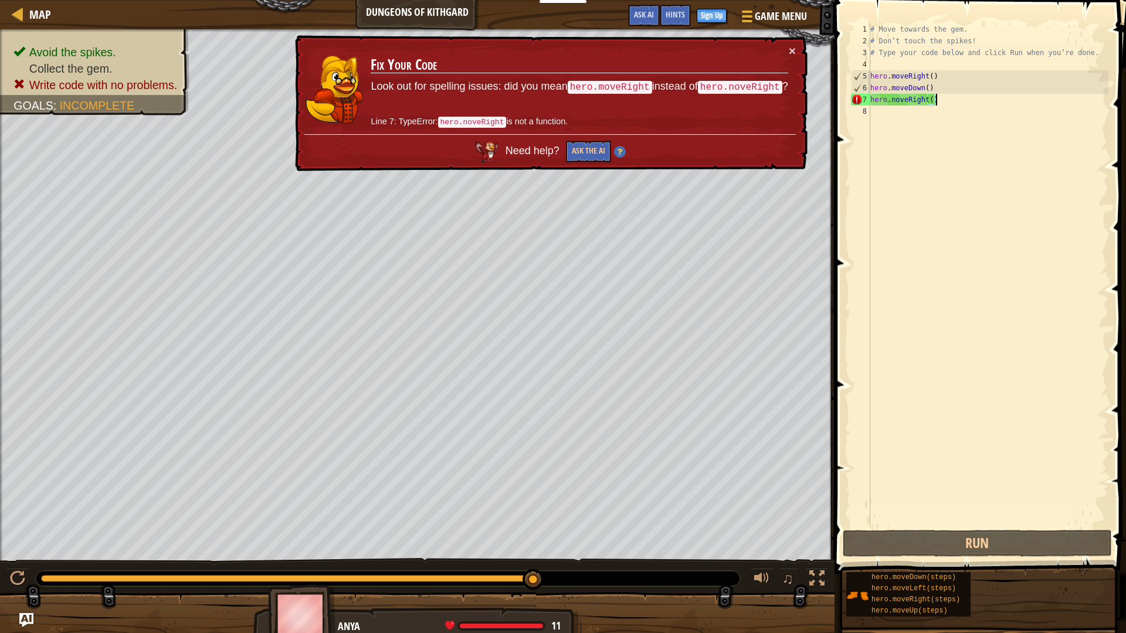
click at [944, 106] on div "# Move towards the gem. # Don’t touch the spikes! # Type your code below and cl…" at bounding box center [988, 287] width 240 height 528
click at [897, 100] on div "# Move towards the gem. # Don’t touch the spikes! # Type your code below and cl…" at bounding box center [988, 287] width 240 height 528
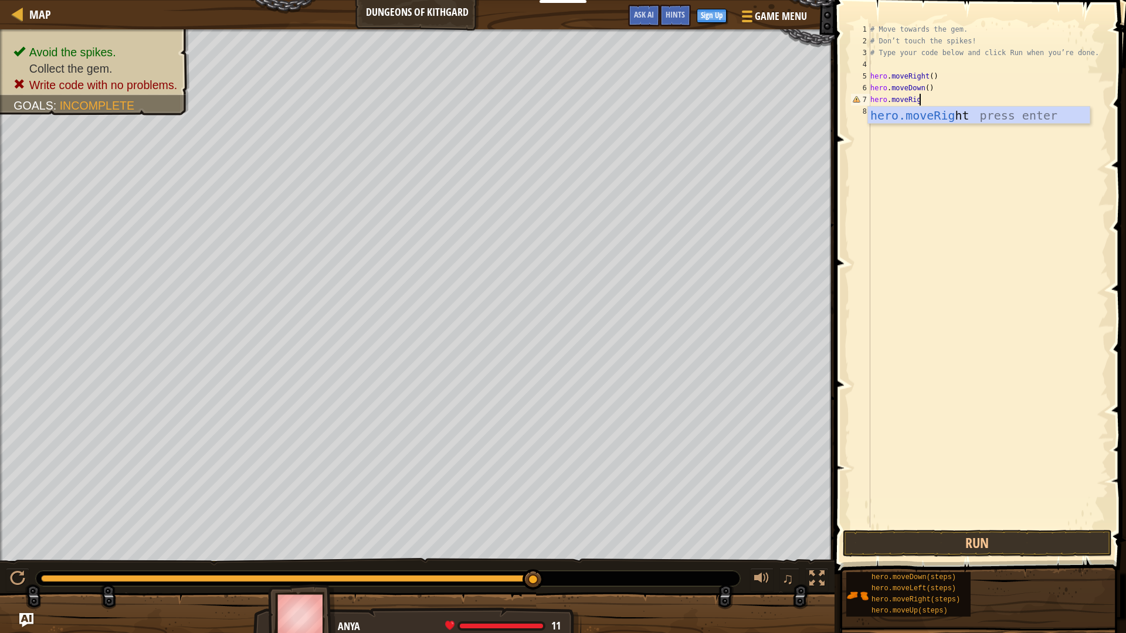
scroll to position [5, 8]
click at [1002, 540] on button "Run" at bounding box center [977, 543] width 269 height 27
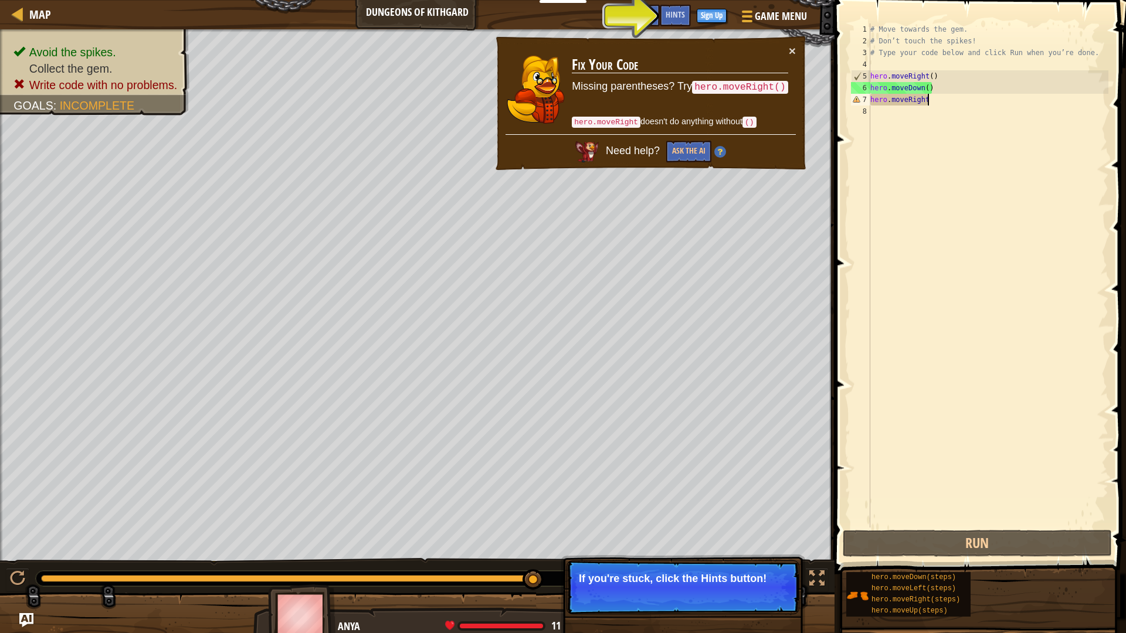
click at [945, 100] on div "# Move towards the gem. # Don’t touch the spikes! # Type your code below and cl…" at bounding box center [988, 287] width 240 height 528
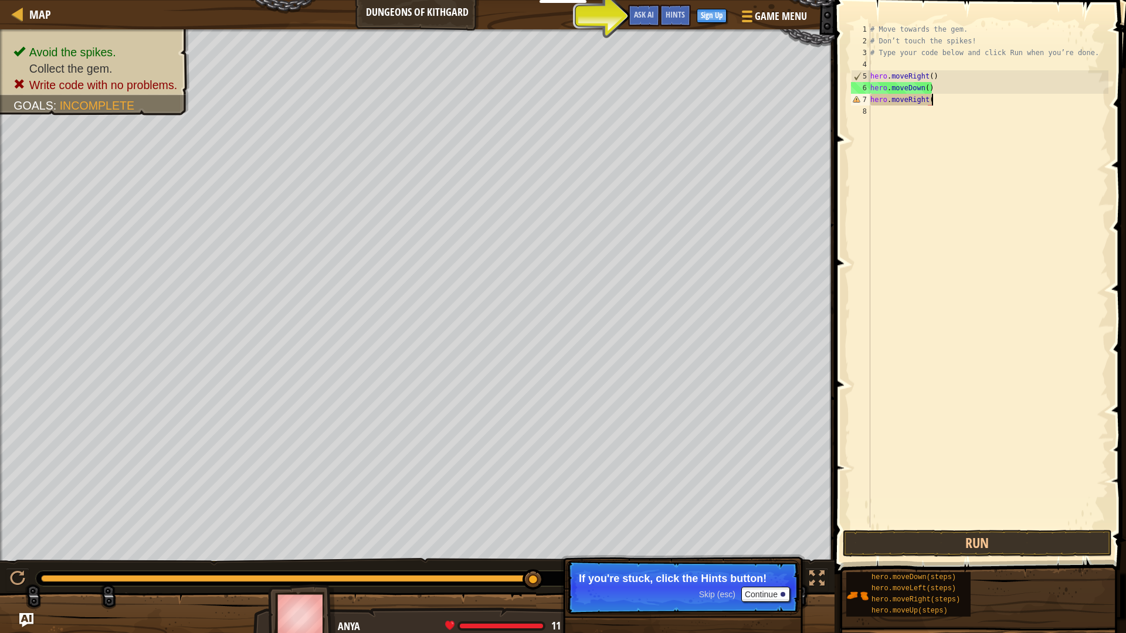
scroll to position [5, 9]
type textarea "hero.moveRight()"
click at [978, 536] on button "Run" at bounding box center [977, 543] width 269 height 27
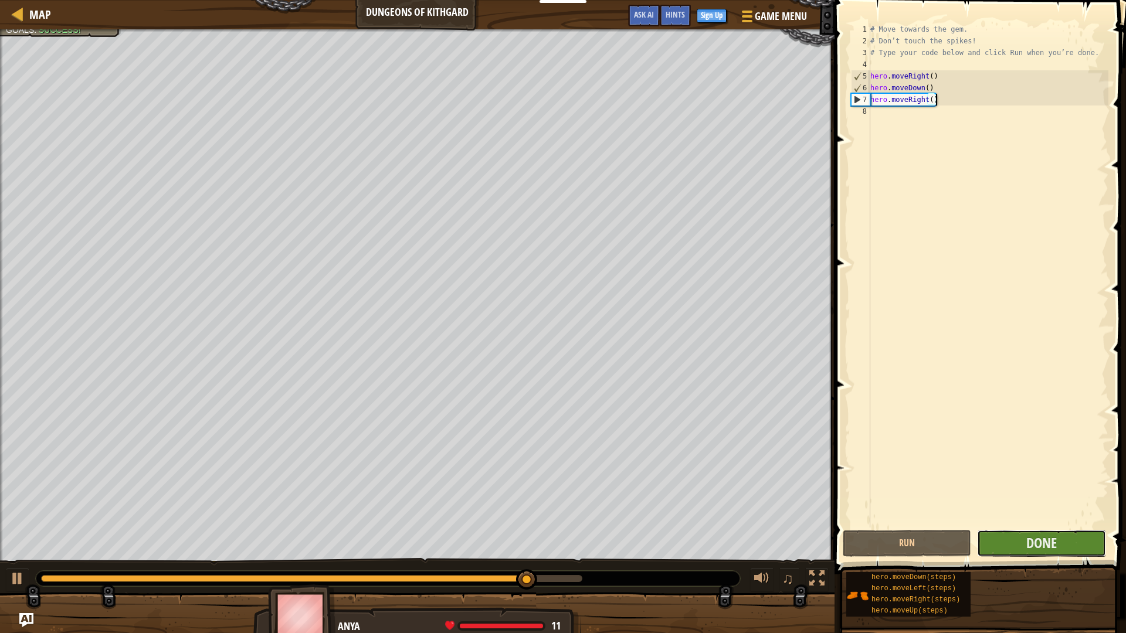
click at [1066, 554] on button "Done" at bounding box center [1041, 543] width 128 height 27
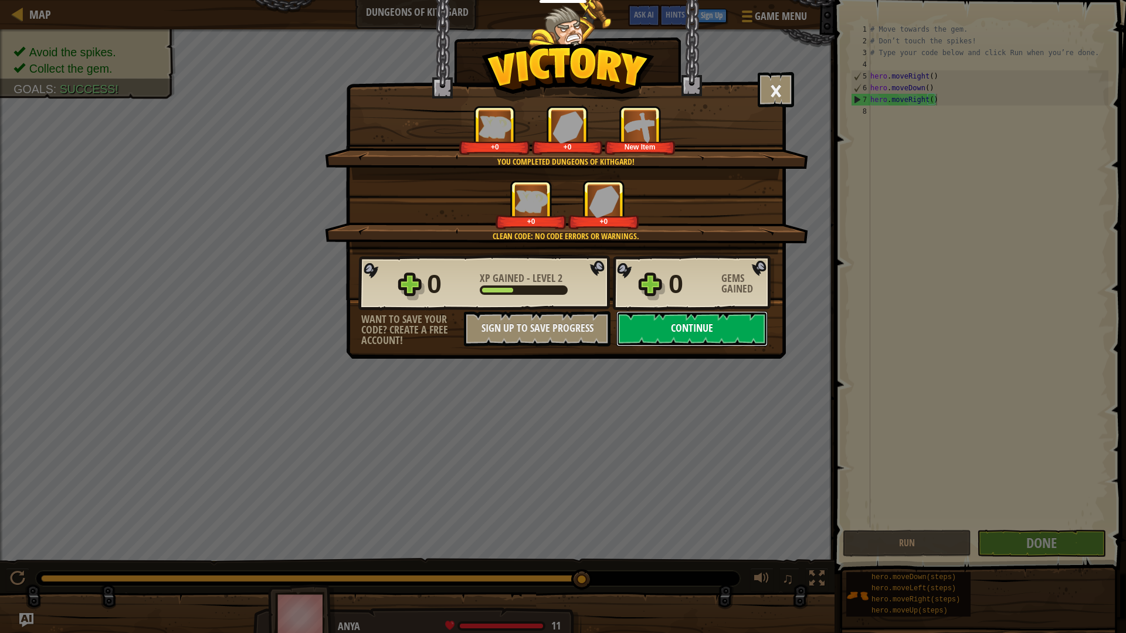
click at [714, 323] on button "Continue" at bounding box center [691, 328] width 151 height 35
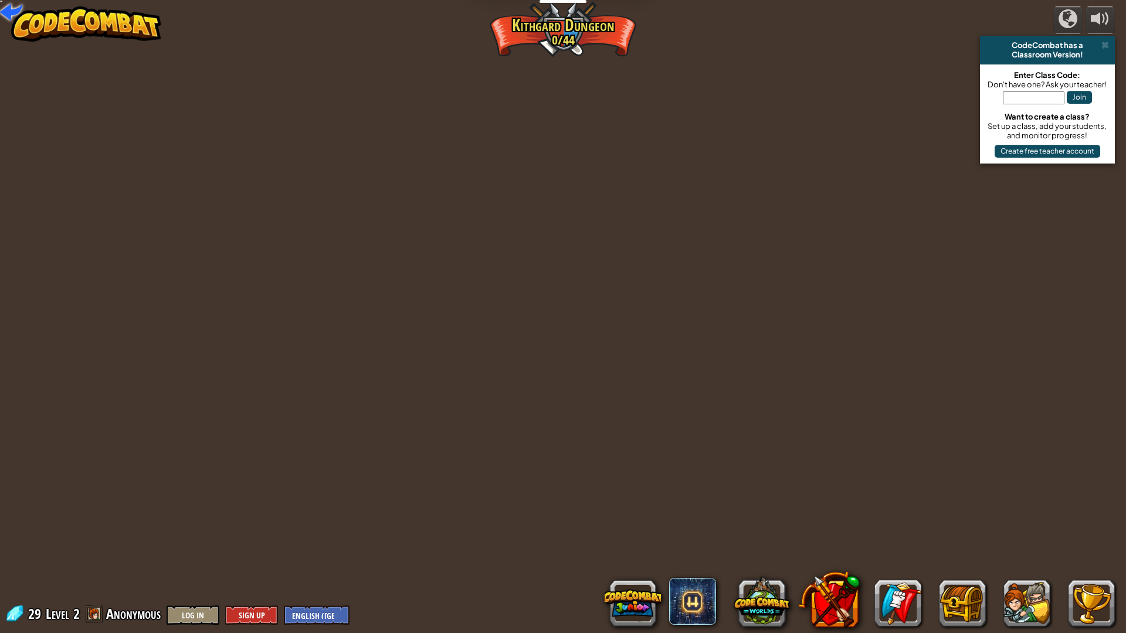
click at [714, 323] on div "powered by CodeCombat has a Classroom Version! Enter Class Code: Don't have one…" at bounding box center [563, 316] width 1126 height 633
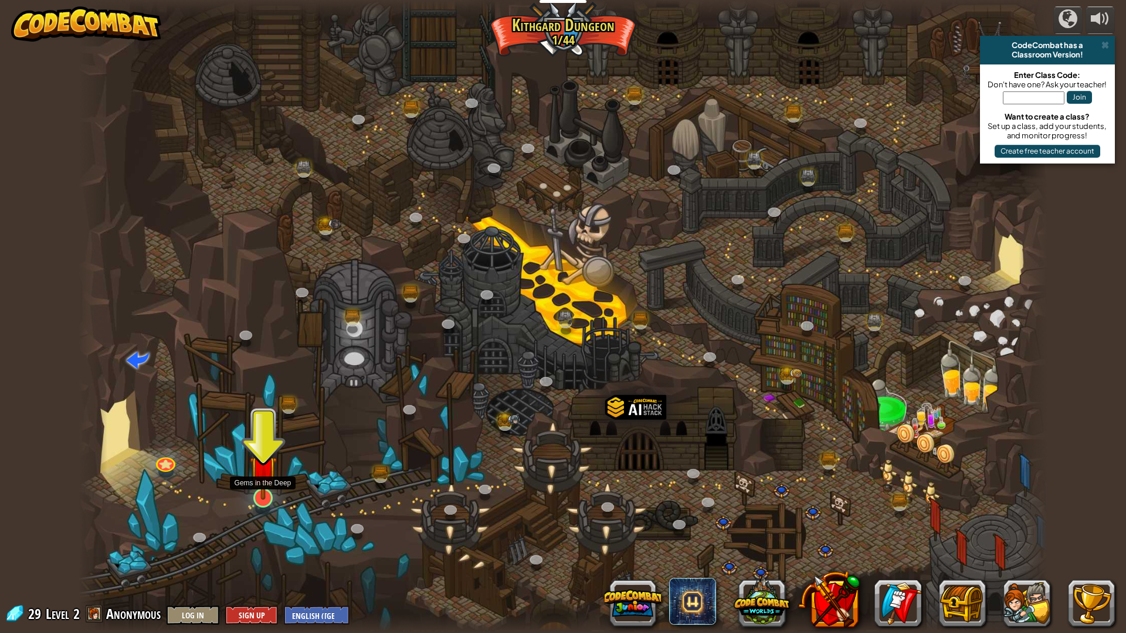
click at [269, 487] on img at bounding box center [263, 470] width 27 height 62
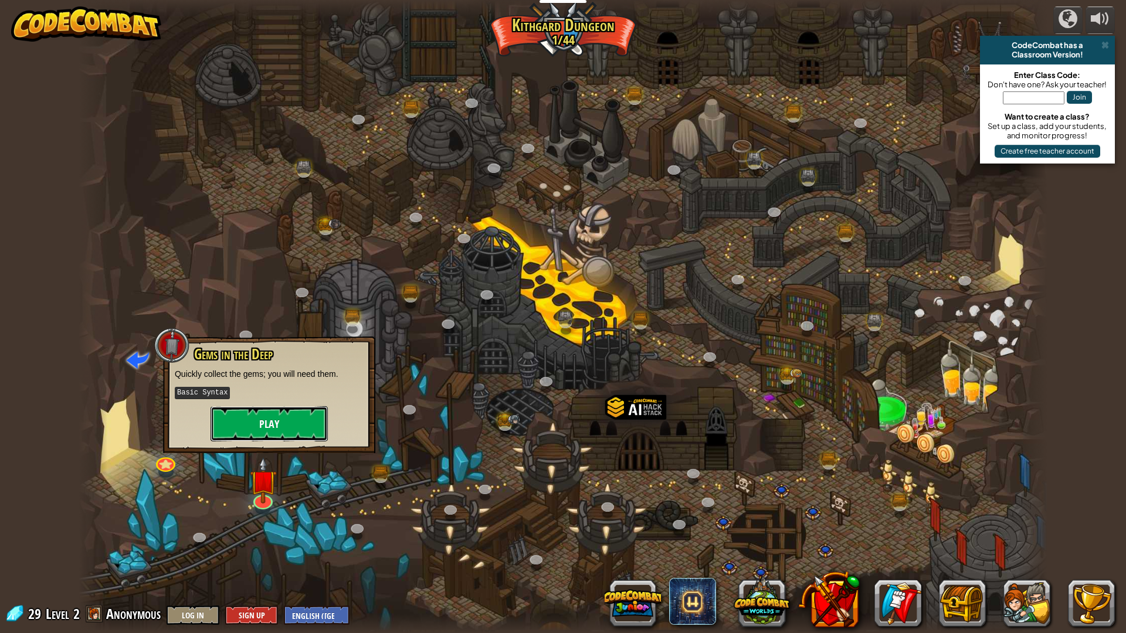
click at [307, 419] on button "Play" at bounding box center [269, 423] width 117 height 35
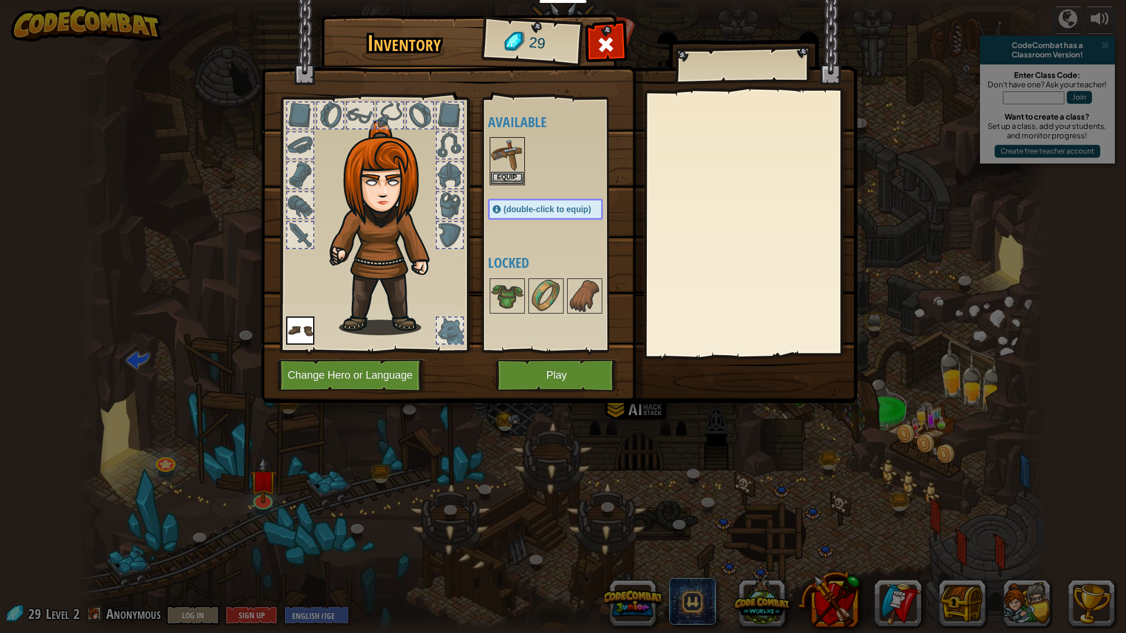
click at [544, 340] on div "Available Equip Equip (double-click to equip) Locked" at bounding box center [557, 225] width 138 height 245
click at [551, 352] on div "Available Equip Equip (double-click to equip) Locked" at bounding box center [555, 224] width 144 height 255
click at [557, 382] on button "Play" at bounding box center [557, 375] width 123 height 32
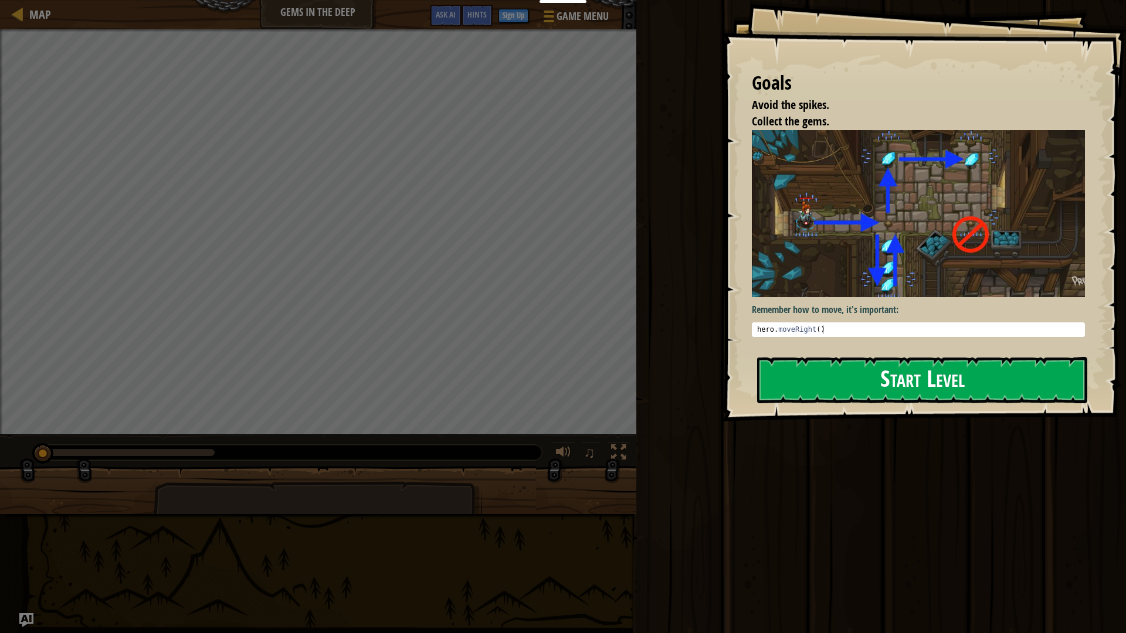
click at [854, 274] on img at bounding box center [918, 214] width 333 height 168
click at [890, 392] on button "Start Level" at bounding box center [922, 380] width 330 height 46
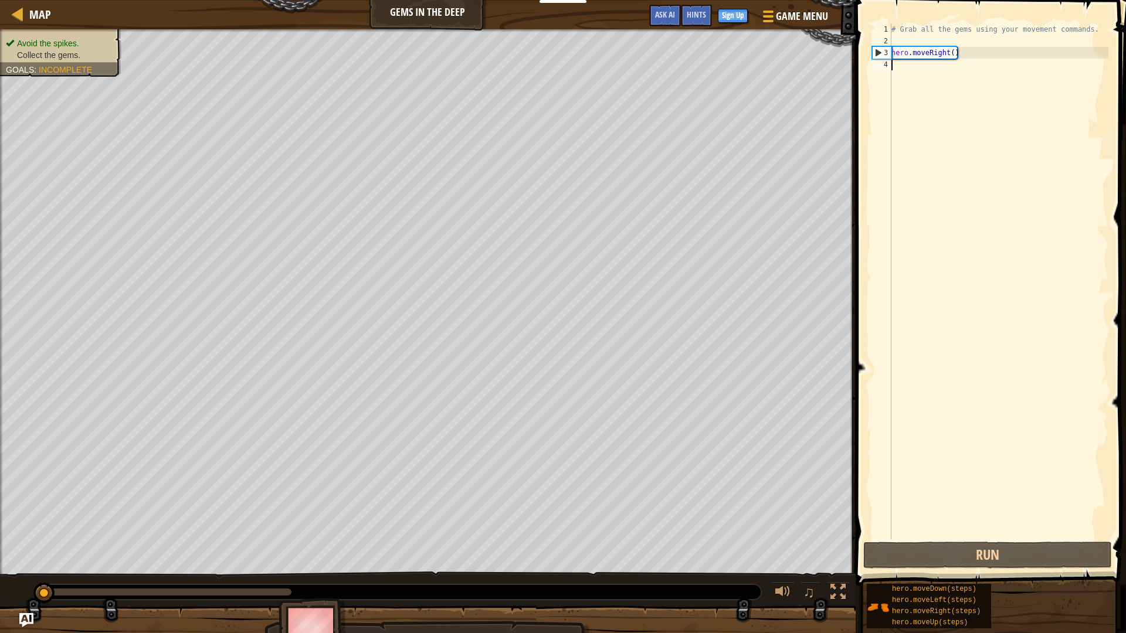
click at [944, 72] on div "# Grab all the gems using your movement commands. hero . moveRight ( )" at bounding box center [998, 293] width 219 height 540
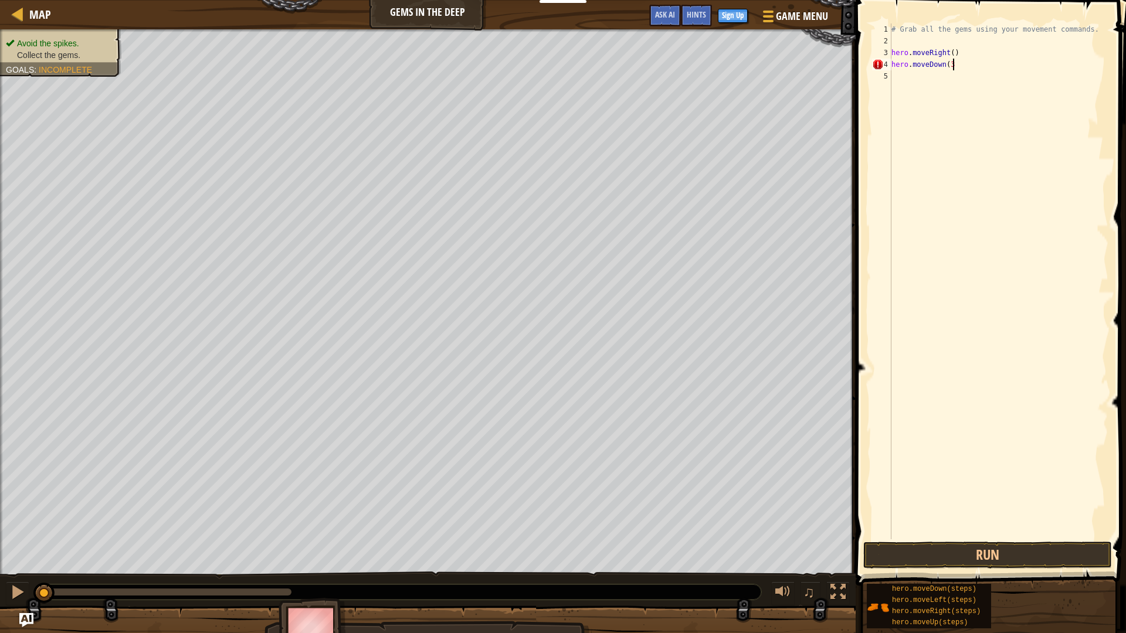
scroll to position [5, 9]
type textarea "hero.moveDown(3)"
click at [1030, 552] on button "Run" at bounding box center [987, 555] width 249 height 27
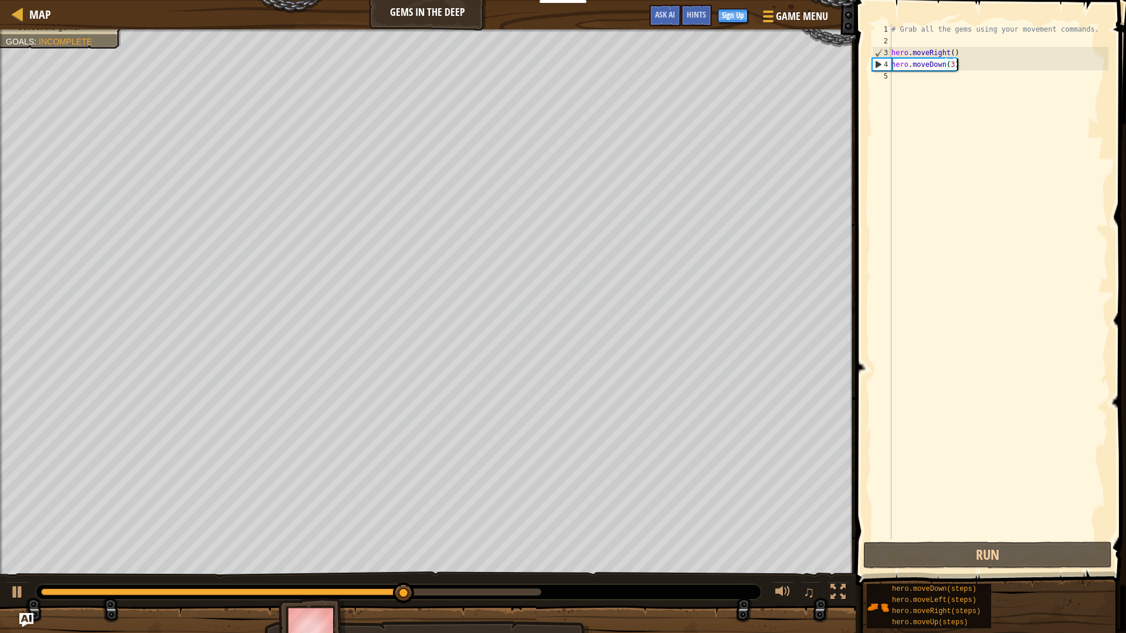
click at [954, 73] on div "# Grab all the gems using your movement commands. hero . moveRight ( ) hero . m…" at bounding box center [998, 293] width 219 height 540
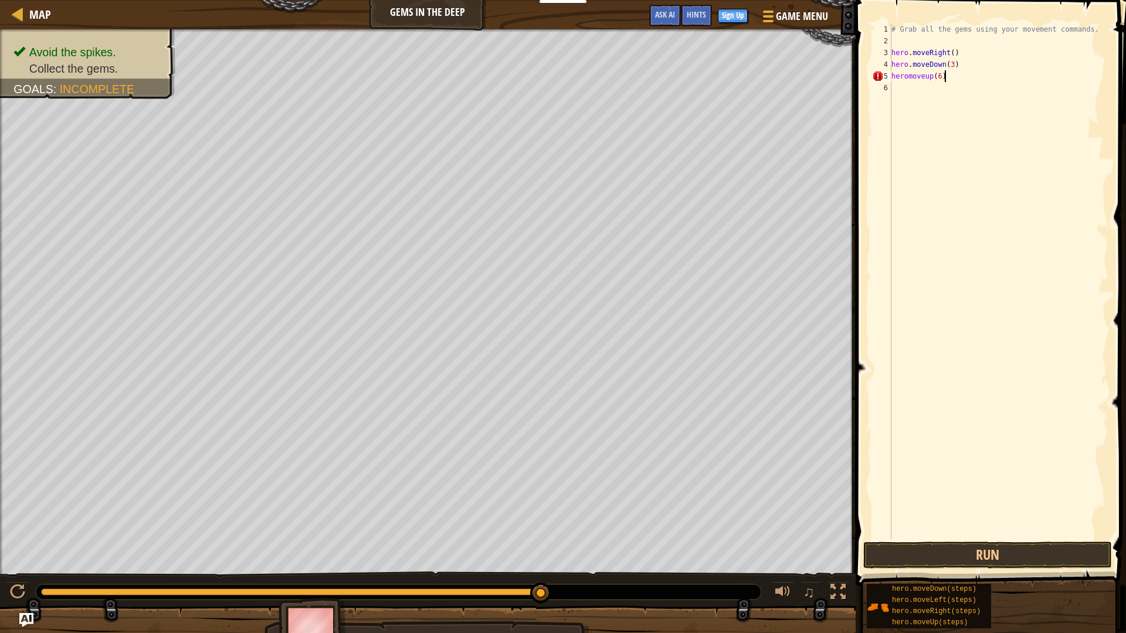
scroll to position [5, 7]
click at [991, 550] on button "Run" at bounding box center [987, 555] width 249 height 27
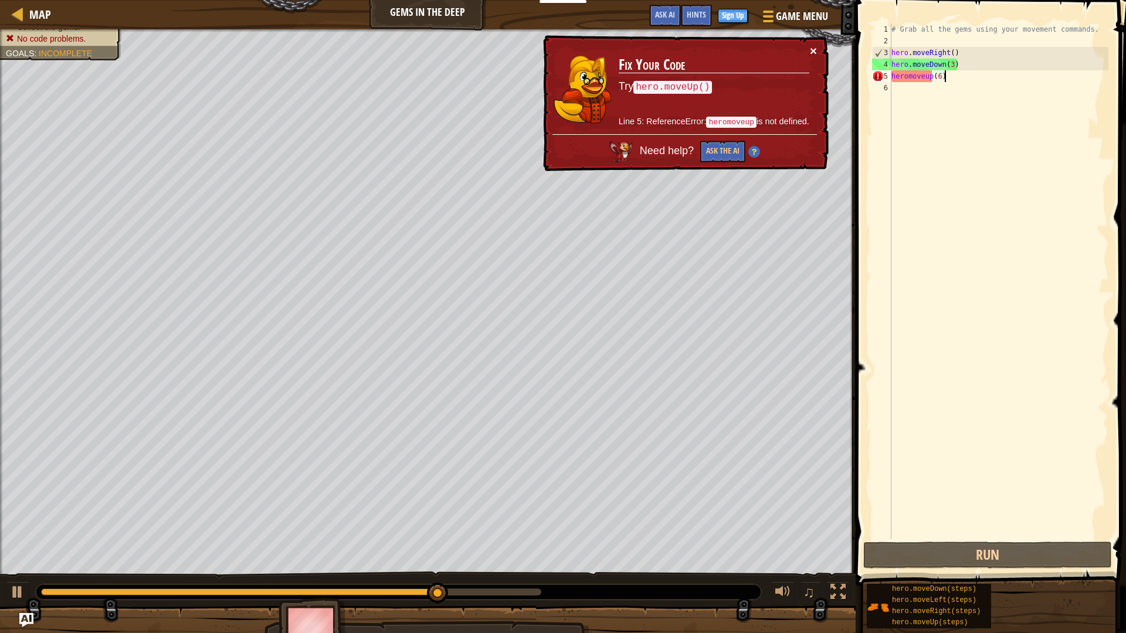
click at [810, 49] on button "×" at bounding box center [813, 51] width 7 height 12
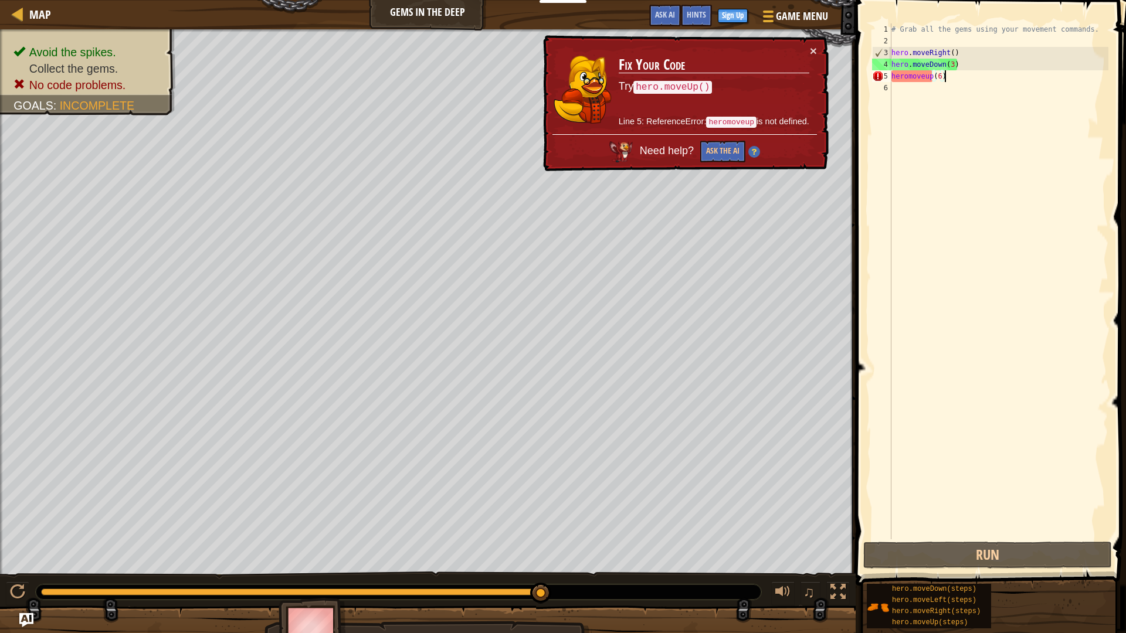
click at [917, 80] on div "# Grab all the gems using your movement commands. hero . moveRight ( ) hero . m…" at bounding box center [998, 293] width 219 height 540
click at [924, 80] on div "# Grab all the gems using your movement commands. hero . moveRight ( ) hero . m…" at bounding box center [998, 293] width 219 height 540
click at [913, 80] on div "# Grab all the gems using your movement commands. hero . moveRight ( ) hero . m…" at bounding box center [998, 293] width 219 height 540
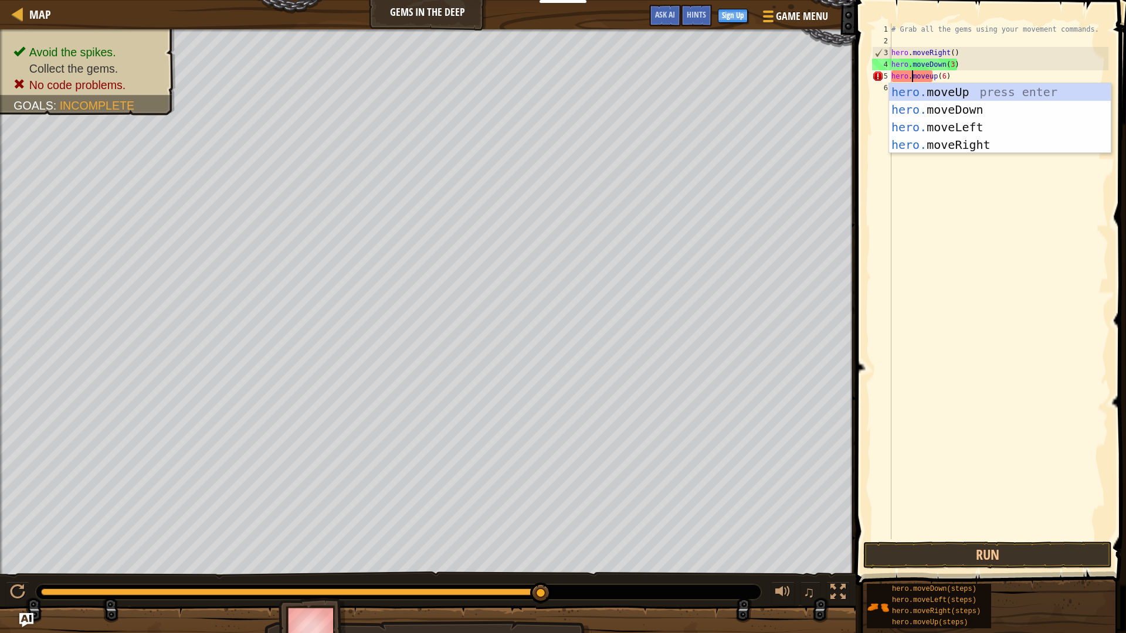
scroll to position [5, 3]
click at [997, 549] on button "Run" at bounding box center [987, 555] width 249 height 27
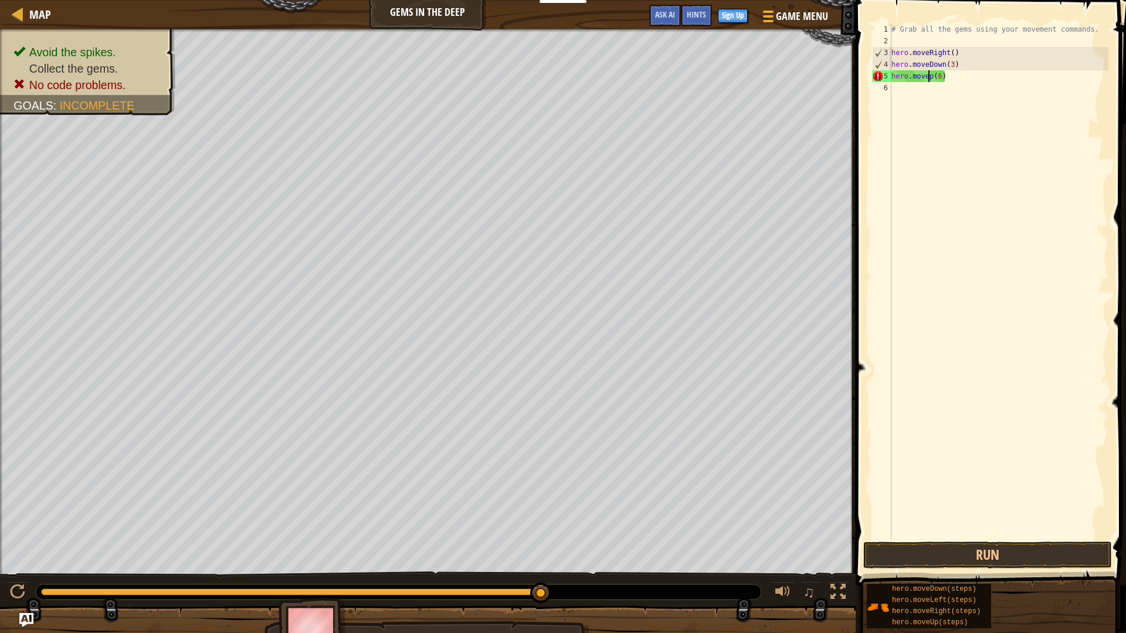
scroll to position [5, 6]
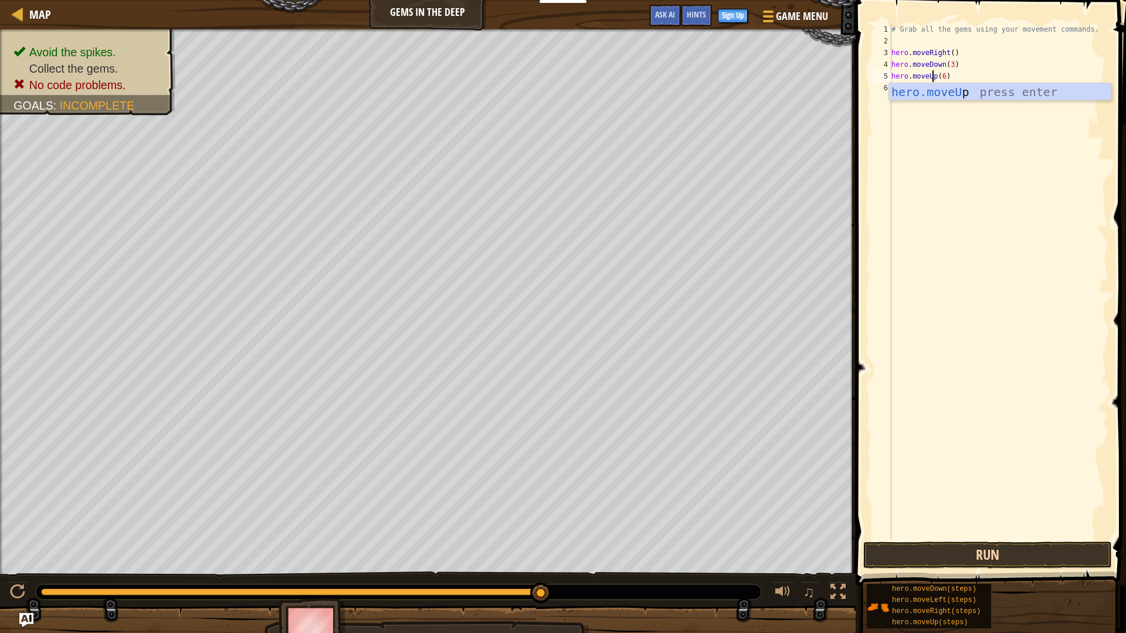
type textarea "hero.moveUp(6)"
click at [987, 552] on button "Run" at bounding box center [987, 555] width 249 height 27
